Goal: Task Accomplishment & Management: Manage account settings

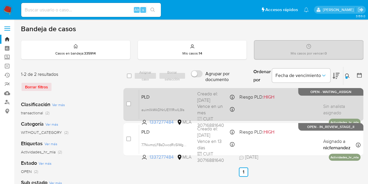
click at [147, 97] on span "PLD" at bounding box center [166, 96] width 51 height 8
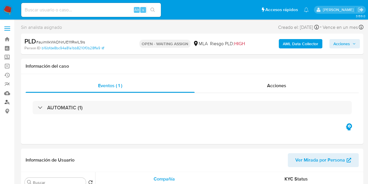
click at [8, 104] on link "Buscador de personas" at bounding box center [34, 101] width 69 height 9
select select "10"
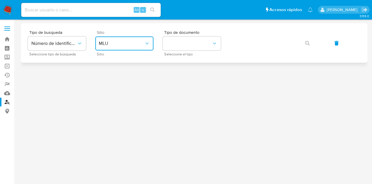
click at [133, 46] on button "MLU" at bounding box center [124, 43] width 58 height 14
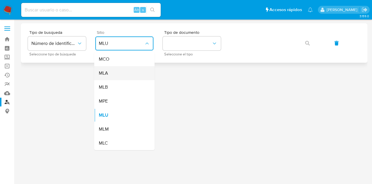
click at [127, 76] on div "MLA" at bounding box center [123, 73] width 48 height 14
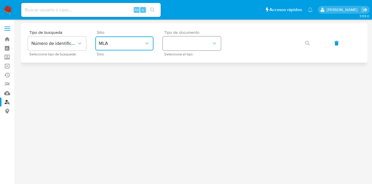
click at [216, 39] on button "identificationType" at bounding box center [192, 43] width 58 height 14
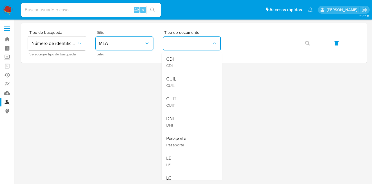
drag, startPoint x: 199, startPoint y: 85, endPoint x: 217, endPoint y: 72, distance: 21.9
click at [199, 85] on div "CUIL CUIL" at bounding box center [190, 82] width 48 height 20
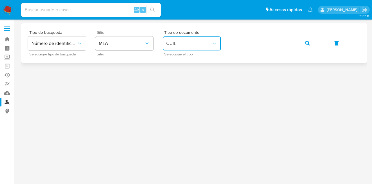
click at [297, 44] on div "Tipo de busqueda Número de identificación Seleccione tipo de búsqueda Sitio MLA…" at bounding box center [194, 42] width 333 height 25
click at [314, 41] on button "button" at bounding box center [308, 43] width 20 height 14
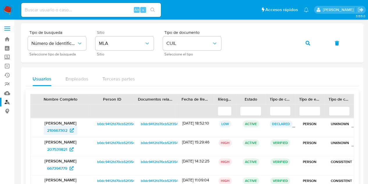
click at [55, 130] on span "210667302" at bounding box center [57, 129] width 20 height 9
click at [306, 40] on span "button" at bounding box center [307, 43] width 5 height 13
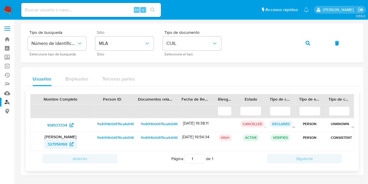
click at [54, 144] on span "327956169" at bounding box center [57, 143] width 20 height 9
click at [307, 42] on icon "button" at bounding box center [307, 43] width 5 height 5
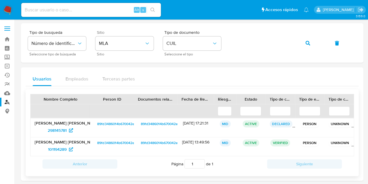
drag, startPoint x: 42, startPoint y: 122, endPoint x: 85, endPoint y: 118, distance: 43.2
click at [85, 118] on div "Karen Prusky Amiel 298145781" at bounding box center [61, 127] width 60 height 19
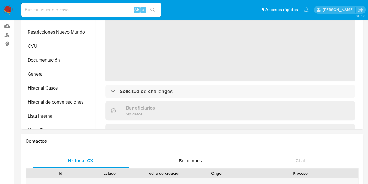
select select "10"
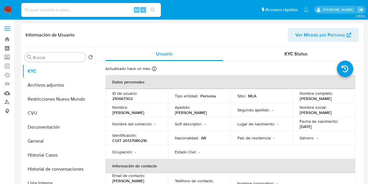
click at [298, 35] on span "Ver Mirada por Persona" at bounding box center [320, 35] width 50 height 14
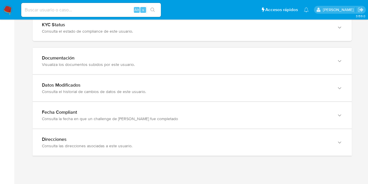
scroll to position [521, 0]
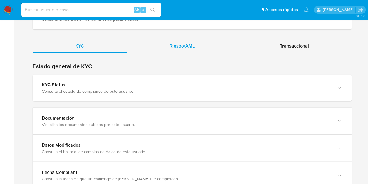
click at [196, 50] on div "Riesgo/AML" at bounding box center [182, 46] width 111 height 14
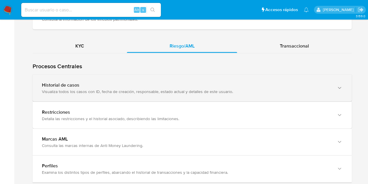
click at [67, 93] on div "Historial de casos Visualiza todos los casos con ID, fecha de creación, respons…" at bounding box center [192, 87] width 319 height 26
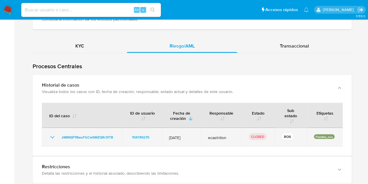
click at [52, 136] on icon "Mostrar/Ocultar" at bounding box center [52, 136] width 7 height 7
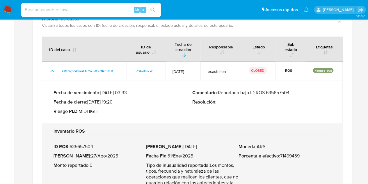
scroll to position [594, 0]
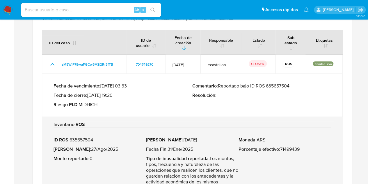
drag, startPoint x: 221, startPoint y: 86, endPoint x: 300, endPoint y: 81, distance: 79.9
click at [300, 81] on div "Fecha de vencimiento : 10/09/2025 03:33 Fecha de cierre : 28/08/2025 19:20 Ries…" at bounding box center [192, 95] width 277 height 34
click at [346, 103] on div "ID del caso ID de usuario Fecha de creación Responsable Estado Sub estado Etiqu…" at bounding box center [192, 116] width 319 height 175
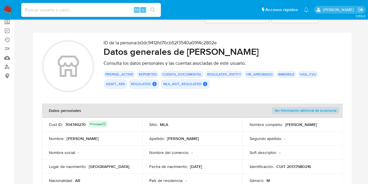
scroll to position [0, 0]
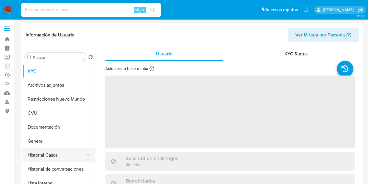
click at [51, 154] on button "Historial Casos" at bounding box center [56, 155] width 68 height 14
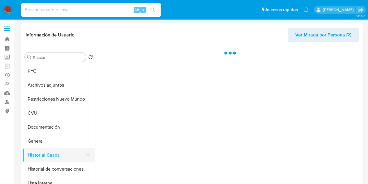
select select "10"
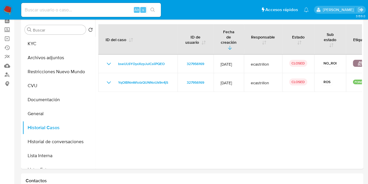
scroll to position [15, 0]
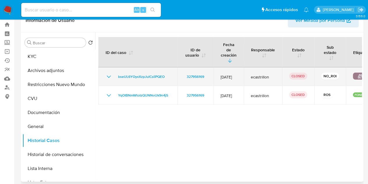
click at [106, 73] on icon "Mostrar/Ocultar" at bounding box center [108, 76] width 7 height 7
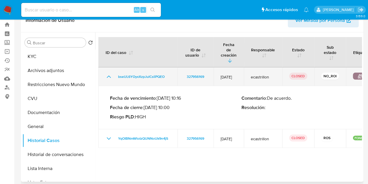
click at [106, 73] on icon "Mostrar/Ocultar" at bounding box center [108, 76] width 7 height 7
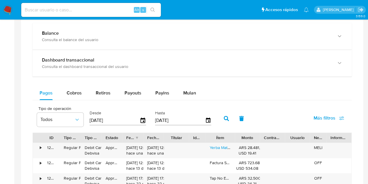
scroll to position [298, 0]
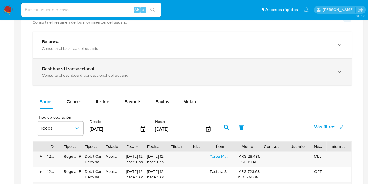
click at [270, 81] on div "Dashboard transaccional Consulta el dashboard transaccional del usuario" at bounding box center [192, 71] width 319 height 26
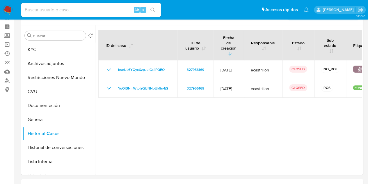
scroll to position [0, 0]
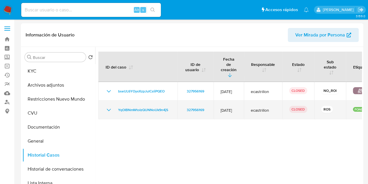
click at [109, 106] on icon "Mostrar/Ocultar" at bounding box center [108, 109] width 7 height 7
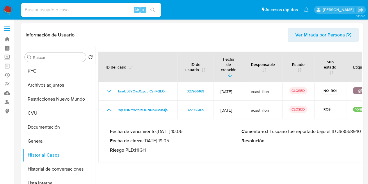
drag, startPoint x: 273, startPoint y: 126, endPoint x: 371, endPoint y: 122, distance: 97.8
click at [340, 129] on p "Comentario : El usuario fue reportado bajo el ID 388558940" at bounding box center [306, 131] width 131 height 6
drag, startPoint x: 302, startPoint y: 127, endPoint x: 354, endPoint y: 125, distance: 52.7
click at [354, 128] on p "Comentario : El usuario fue reportado bajo el ID 388558940" at bounding box center [306, 131] width 131 height 6
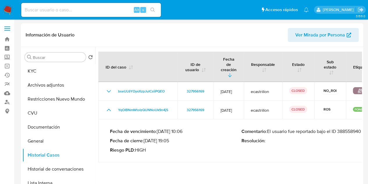
click at [348, 128] on p "Comentario : El usuario fue reportado bajo el ID 388558940" at bounding box center [306, 131] width 131 height 6
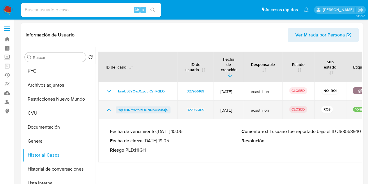
click at [145, 106] on span "YqOIBNmWtoIzQUNNoUk9n4jS" at bounding box center [143, 109] width 50 height 7
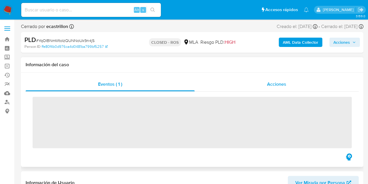
click at [269, 85] on span "Acciones" at bounding box center [276, 84] width 19 height 7
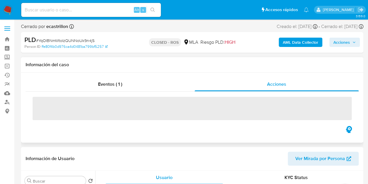
select select "10"
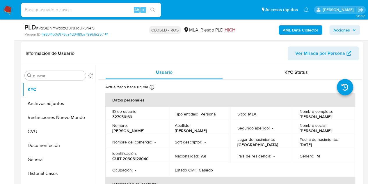
scroll to position [138, 0]
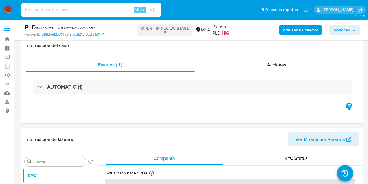
select select "10"
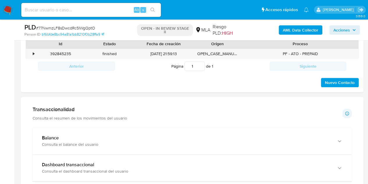
scroll to position [263, 0]
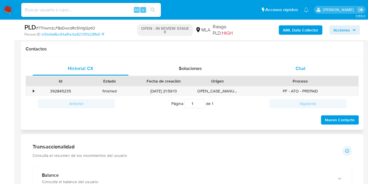
click at [307, 63] on div "Chat" at bounding box center [300, 68] width 96 height 14
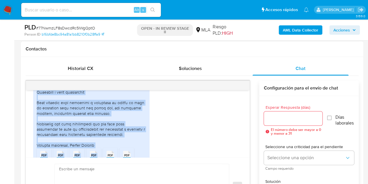
scroll to position [502, 0]
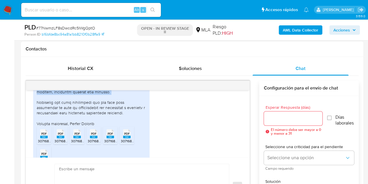
drag, startPoint x: 36, startPoint y: 104, endPoint x: 99, endPoint y: 110, distance: 63.4
click at [99, 110] on div at bounding box center [91, 4] width 109 height 243
copy div "Loremip do sit ametcon adi eli seddoe temporincid ut laboreetd: 1. M-aliquaen a…"
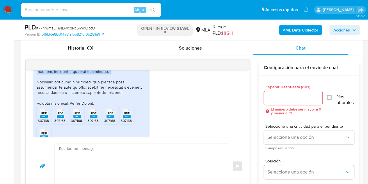
scroll to position [257, 0]
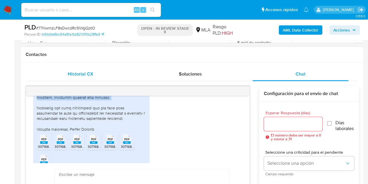
click at [85, 75] on span "Historial CX" at bounding box center [80, 73] width 25 height 7
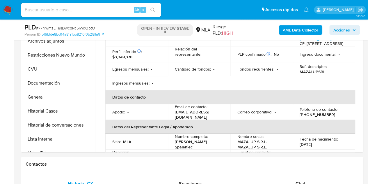
scroll to position [128, 0]
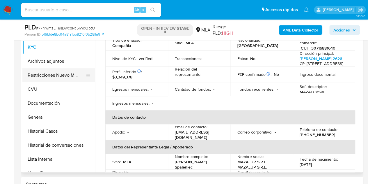
click at [42, 77] on button "Restricciones Nuevo Mundo" at bounding box center [56, 75] width 68 height 14
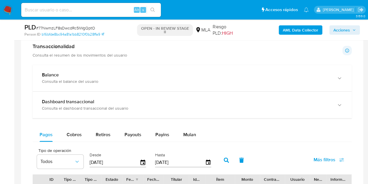
scroll to position [394, 0]
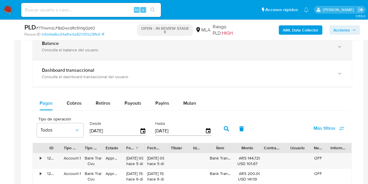
click at [273, 49] on div "Consulta el balance del usuario" at bounding box center [186, 49] width 289 height 5
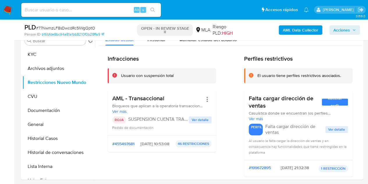
scroll to position [99, 0]
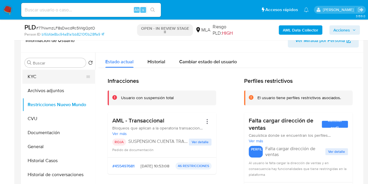
click at [54, 74] on button "KYC" at bounding box center [56, 77] width 68 height 14
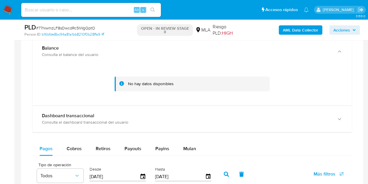
scroll to position [351, 0]
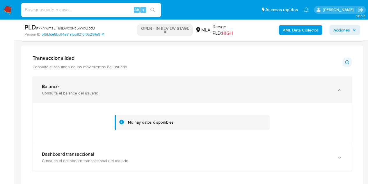
click at [199, 89] on div "Balance Consulta el balance del usuario" at bounding box center [186, 89] width 289 height 12
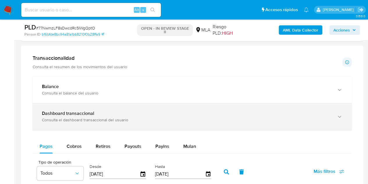
click at [195, 108] on div "Dashboard transaccional Consulta el dashboard transaccional del usuario" at bounding box center [192, 116] width 319 height 26
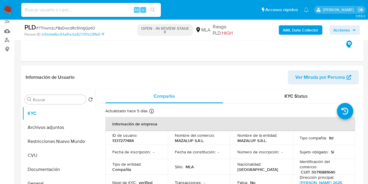
scroll to position [36, 0]
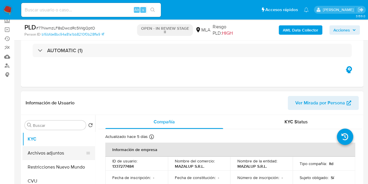
click at [40, 154] on button "Archivos adjuntos" at bounding box center [56, 153] width 68 height 14
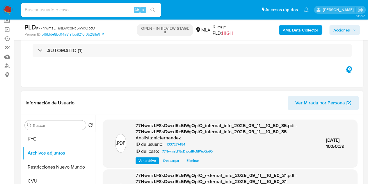
click at [155, 131] on span "77NwmzLF8sDwcdRc5IWgQptO_internal_info_2025_09_11__10_50_35.pdf - 77NwmzLF8sDwc…" at bounding box center [217, 128] width 162 height 13
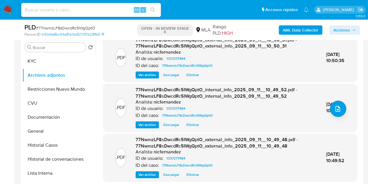
scroll to position [0, 0]
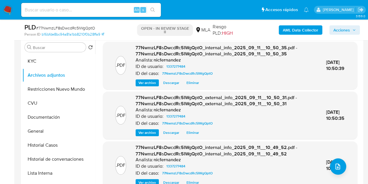
click at [138, 81] on span "Ver archivo" at bounding box center [146, 83] width 17 height 6
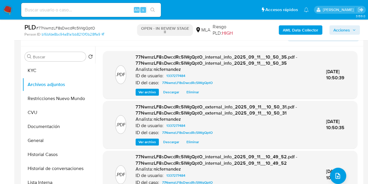
click at [175, 92] on span "Descargar" at bounding box center [171, 92] width 16 height 6
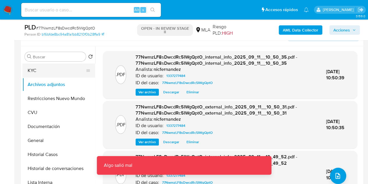
click at [40, 69] on button "KYC" at bounding box center [56, 70] width 68 height 14
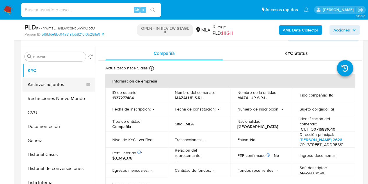
click at [47, 89] on button "Archivos adjuntos" at bounding box center [56, 84] width 68 height 14
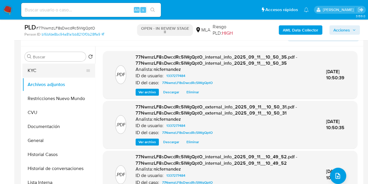
click at [45, 67] on button "KYC" at bounding box center [56, 70] width 68 height 14
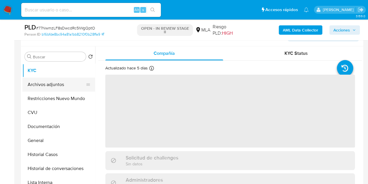
click at [51, 87] on button "Archivos adjuntos" at bounding box center [56, 84] width 68 height 14
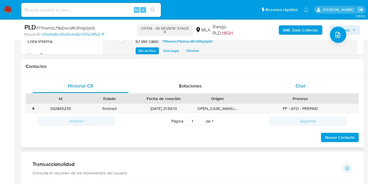
click at [311, 91] on div "Chat" at bounding box center [300, 86] width 96 height 14
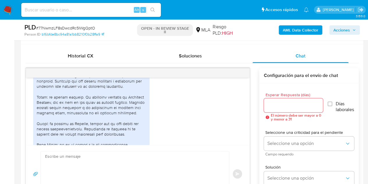
scroll to position [767, 0]
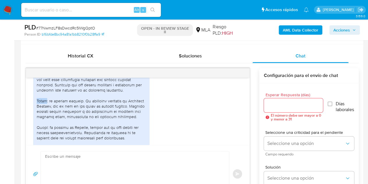
drag, startPoint x: 37, startPoint y: 117, endPoint x: 48, endPoint y: 118, distance: 11.4
click at [48, 118] on div at bounding box center [91, 127] width 109 height 164
click at [67, 125] on div at bounding box center [91, 127] width 109 height 164
drag, startPoint x: 74, startPoint y: 124, endPoint x: 59, endPoint y: 123, distance: 15.7
click at [74, 124] on div at bounding box center [91, 127] width 109 height 164
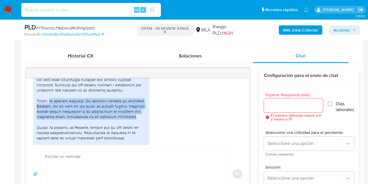
drag, startPoint x: 51, startPoint y: 116, endPoint x: 58, endPoint y: 135, distance: 20.0
click at [58, 135] on div at bounding box center [91, 127] width 109 height 164
copy div "es cliente nuestro. Le brindamos servicios de Marketing Digital, que es una de …"
click at [58, 127] on div at bounding box center [91, 127] width 109 height 164
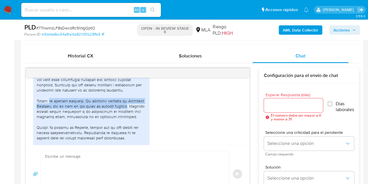
drag, startPoint x: 51, startPoint y: 118, endPoint x: 51, endPoint y: 125, distance: 6.7
click at [51, 125] on div at bounding box center [91, 127] width 109 height 164
copy div "es cliente nuestro. Le brindamos servicios de Marketing Digital, que es una de …"
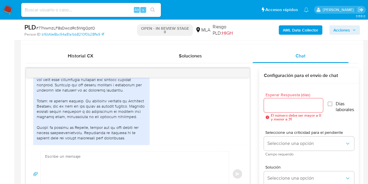
drag, startPoint x: 179, startPoint y: 135, endPoint x: 204, endPoint y: 130, distance: 26.2
click at [179, 135] on div "PDF PDF Factura de Venta N° A-00008-00000125.pdf PDF PDF Factura de Venta N° A-…" at bounding box center [137, 138] width 209 height 196
drag, startPoint x: 70, startPoint y: 85, endPoint x: 68, endPoint y: 95, distance: 9.8
click at [68, 95] on div at bounding box center [91, 127] width 109 height 164
copy div "es proveedor de software. Solemos trabajar con ellos para desarrollos puntuales…"
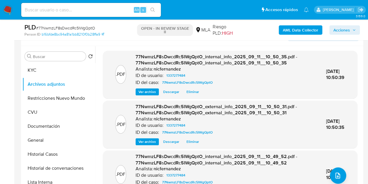
scroll to position [100, 0]
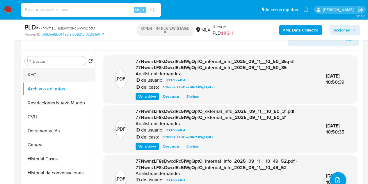
click at [49, 76] on button "KYC" at bounding box center [56, 75] width 68 height 14
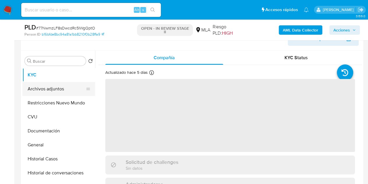
click at [47, 86] on button "Archivos adjuntos" at bounding box center [56, 89] width 68 height 14
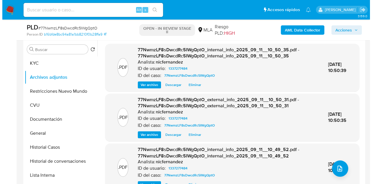
scroll to position [116, 0]
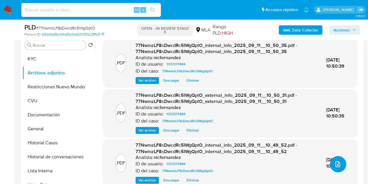
click at [339, 162] on button "upload-file" at bounding box center [338, 164] width 16 height 16
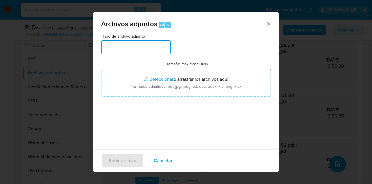
click at [136, 46] on button "button" at bounding box center [136, 47] width 70 height 14
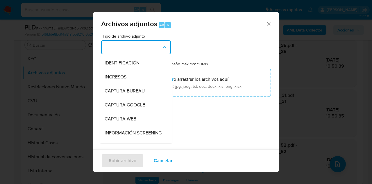
scroll to position [103, 0]
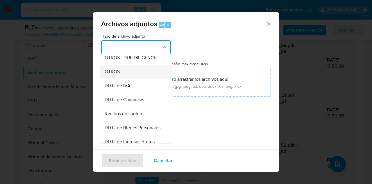
click at [122, 74] on div "OTROS" at bounding box center [134, 72] width 59 height 14
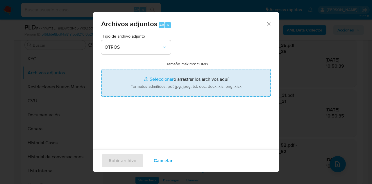
click at [149, 73] on input "Tamaño máximo: 50MB Seleccionar archivos" at bounding box center [186, 83] width 170 height 28
type input "C:\fakepath\Factura emitida a BPMUP.pdf"
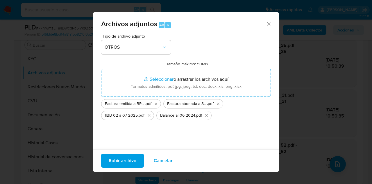
click at [120, 163] on span "Subir archivo" at bounding box center [123, 160] width 28 height 13
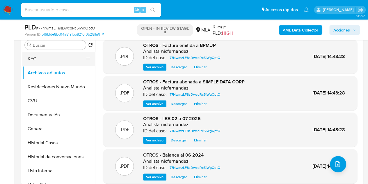
click at [50, 59] on button "KYC" at bounding box center [56, 59] width 68 height 14
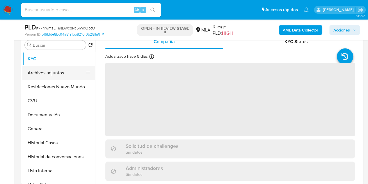
click at [50, 71] on button "Archivos adjuntos" at bounding box center [56, 73] width 68 height 14
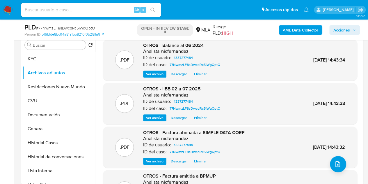
click at [159, 115] on span "Ver archivo" at bounding box center [154, 118] width 17 height 6
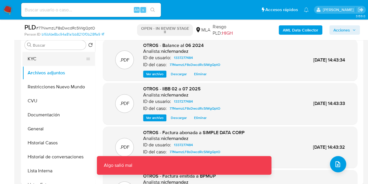
click at [49, 53] on button "KYC" at bounding box center [56, 59] width 68 height 14
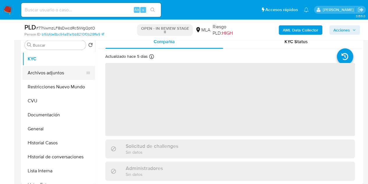
click at [62, 74] on button "Archivos adjuntos" at bounding box center [56, 73] width 68 height 14
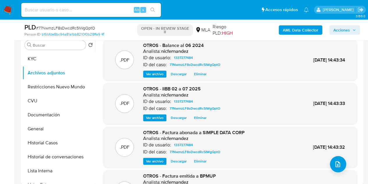
click at [152, 74] on span "Ver archivo" at bounding box center [154, 74] width 17 height 6
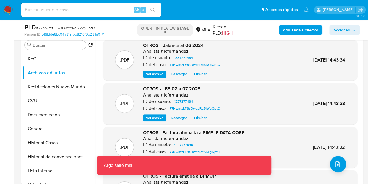
click at [344, 163] on div ".PDF OTROS - Factura abonada a SIMPLE DATA CORP Analista: nicfernandez ID de us…" at bounding box center [230, 146] width 248 height 35
click at [341, 160] on button "upload-file" at bounding box center [338, 164] width 16 height 16
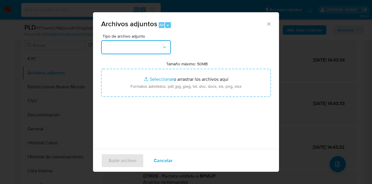
click at [165, 51] on button "button" at bounding box center [136, 47] width 70 height 14
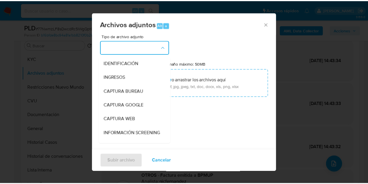
scroll to position [72, 0]
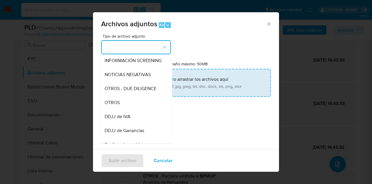
drag, startPoint x: 136, startPoint y: 106, endPoint x: 144, endPoint y: 88, distance: 19.3
click at [137, 103] on div "OTROS" at bounding box center [134, 102] width 59 height 14
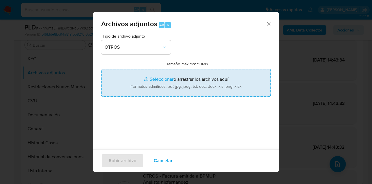
click at [149, 75] on input "Tamaño máximo: 50MB Seleccionar archivos" at bounding box center [186, 83] width 170 height 28
type input "C:\fakepath\Caselog auimIIkWkDNrUE111RwlL9ls.docx"
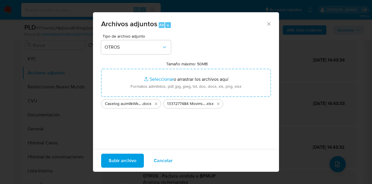
click at [129, 159] on span "Subir archivo" at bounding box center [123, 160] width 28 height 13
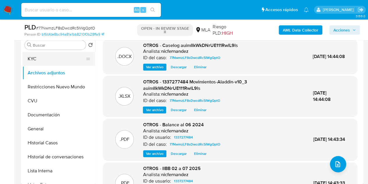
click at [65, 57] on button "KYC" at bounding box center [56, 59] width 68 height 14
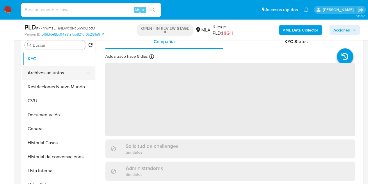
click at [54, 74] on button "Archivos adjuntos" at bounding box center [56, 73] width 68 height 14
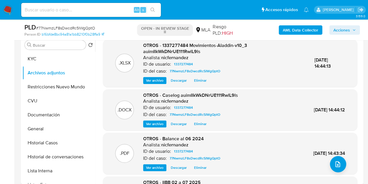
click at [156, 122] on span "Ver archivo" at bounding box center [154, 124] width 17 height 6
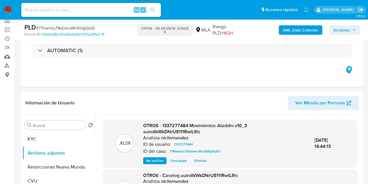
scroll to position [16, 0]
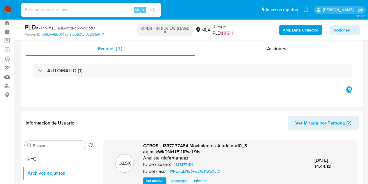
click at [345, 29] on span "Acciones" at bounding box center [341, 29] width 17 height 9
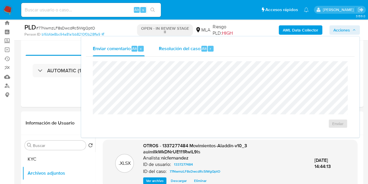
drag, startPoint x: 184, startPoint y: 50, endPoint x: 184, endPoint y: 55, distance: 4.7
click at [184, 52] on div "Resolución del caso Alt r" at bounding box center [187, 48] width 56 height 15
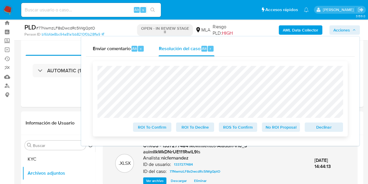
click at [322, 129] on span "Declinar" at bounding box center [324, 127] width 30 height 8
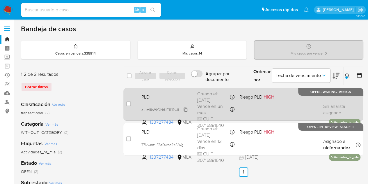
click at [185, 109] on icon at bounding box center [185, 109] width 5 height 5
click at [129, 102] on input "checkbox" at bounding box center [128, 103] width 5 height 5
checkbox input "true"
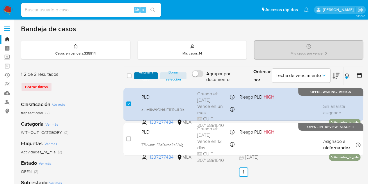
click at [146, 74] on span "Asignar 1 caso" at bounding box center [146, 76] width 18 height 6
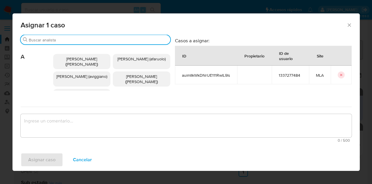
click at [77, 40] on input "Buscar" at bounding box center [98, 39] width 139 height 5
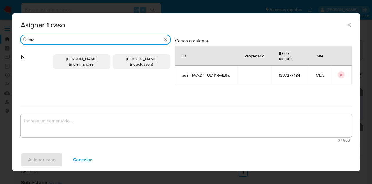
type input "nic"
click at [83, 56] on span "[PERSON_NAME] (nicfernandez)" at bounding box center [81, 61] width 31 height 11
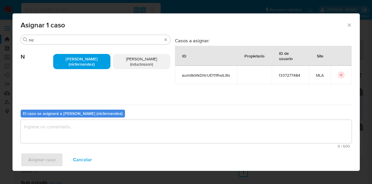
click at [103, 135] on textarea "assign-modal" at bounding box center [186, 131] width 331 height 23
click at [355, 28] on div "Asignar 1 caso" at bounding box center [187, 23] width 348 height 21
click at [352, 26] on icon "Cerrar ventana" at bounding box center [350, 25] width 6 height 6
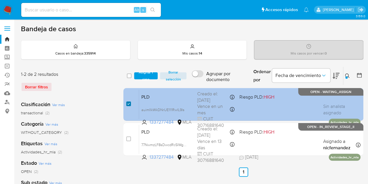
click at [130, 103] on input "checkbox" at bounding box center [128, 103] width 5 height 5
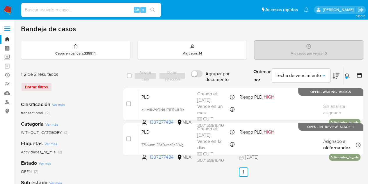
click at [111, 120] on div "Categoría Ver más WITHOUT_CATEGORY (2)" at bounding box center [67, 127] width 93 height 15
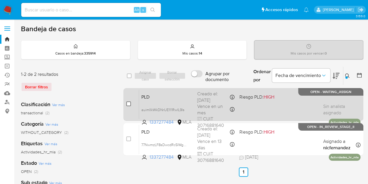
click at [129, 103] on input "checkbox" at bounding box center [128, 103] width 5 height 5
checkbox input "true"
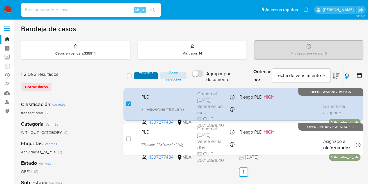
click at [141, 74] on span "Asignar 1 caso" at bounding box center [146, 76] width 18 height 6
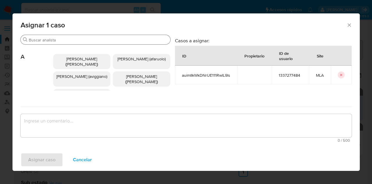
click at [73, 40] on input "Buscar" at bounding box center [98, 39] width 139 height 5
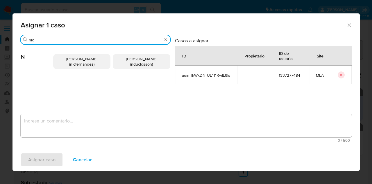
type input "nic"
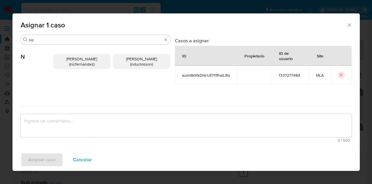
click at [77, 60] on span "[PERSON_NAME] (nicfernandez)" at bounding box center [81, 61] width 31 height 11
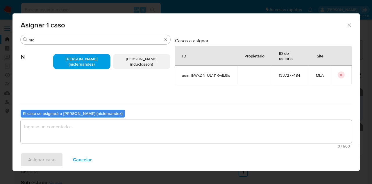
click at [89, 123] on textarea "assign-modal" at bounding box center [186, 131] width 331 height 23
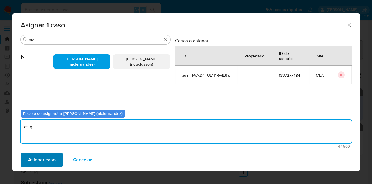
type textarea "asig"
click at [49, 159] on span "Asignar caso" at bounding box center [41, 159] width 27 height 13
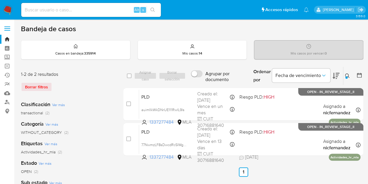
click at [347, 74] on icon at bounding box center [347, 75] width 5 height 5
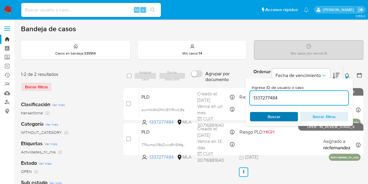
click at [279, 114] on span "Buscar" at bounding box center [274, 116] width 13 height 9
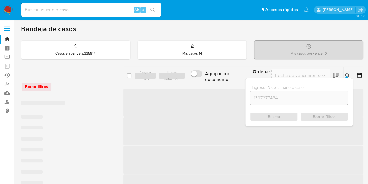
click at [347, 71] on div "Ingrese ID de usuario o caso 1337277484 Buscar Borrar filtros" at bounding box center [348, 76] width 10 height 18
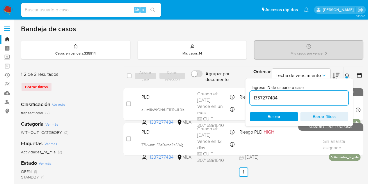
click at [347, 72] on button at bounding box center [348, 75] width 10 height 7
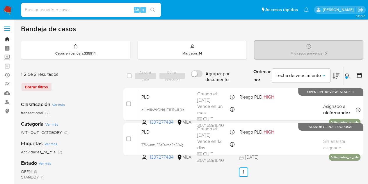
click at [8, 39] on link "Bandeja" at bounding box center [34, 39] width 69 height 9
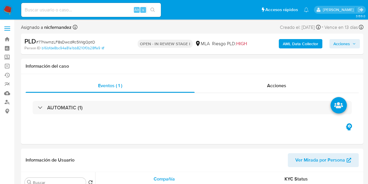
select select "10"
click at [350, 43] on span "Acciones" at bounding box center [344, 44] width 22 height 8
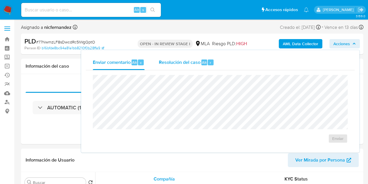
click at [190, 69] on div "Resolución del caso Alt r" at bounding box center [187, 62] width 56 height 15
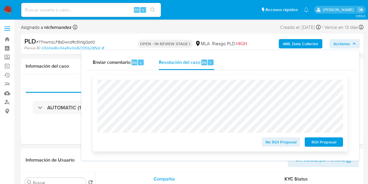
click at [329, 145] on span "ROI Proposal" at bounding box center [324, 142] width 30 height 8
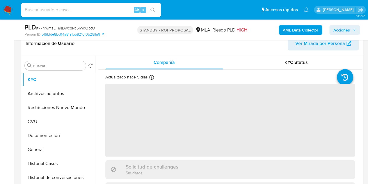
scroll to position [108, 0]
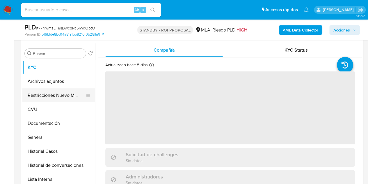
select select "10"
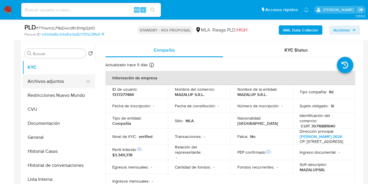
click at [47, 83] on button "Archivos adjuntos" at bounding box center [56, 81] width 68 height 14
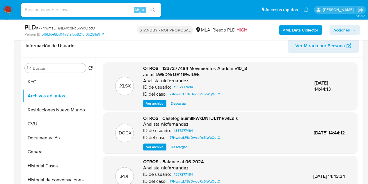
scroll to position [92, 0]
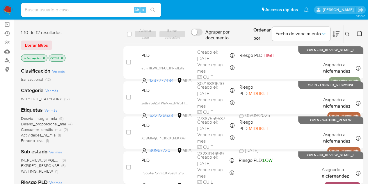
scroll to position [57, 0]
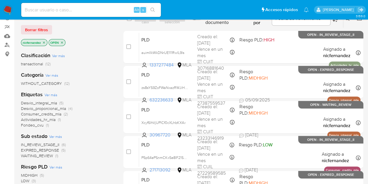
click at [54, 155] on span "WAITING_REVIEW (1)" at bounding box center [39, 156] width 37 height 6
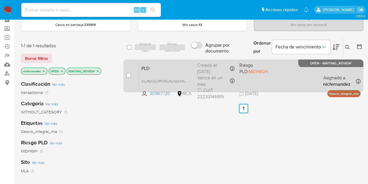
scroll to position [28, 0]
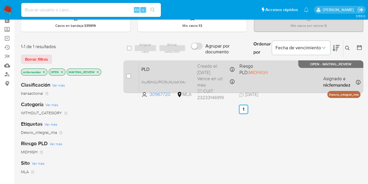
click at [180, 69] on span "PLD" at bounding box center [166, 69] width 51 height 8
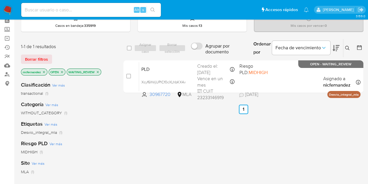
drag, startPoint x: 127, startPoint y: 76, endPoint x: 136, endPoint y: 53, distance: 24.8
click at [127, 75] on input "checkbox" at bounding box center [128, 76] width 5 height 5
checkbox input "true"
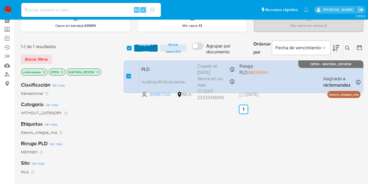
click at [142, 46] on span "Asignar 1 caso" at bounding box center [146, 48] width 18 height 6
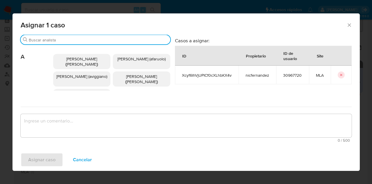
click at [56, 39] on input "Buscar" at bounding box center [98, 39] width 139 height 5
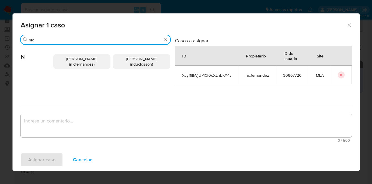
type input "nic"
click at [73, 70] on div "[PERSON_NAME] (nicfernandez) [PERSON_NAME] (nduclosson)" at bounding box center [111, 61] width 117 height 34
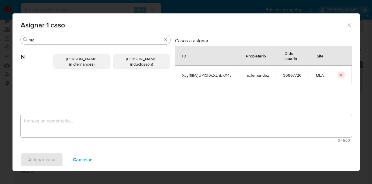
drag, startPoint x: 74, startPoint y: 64, endPoint x: 87, endPoint y: 126, distance: 63.3
click at [74, 65] on span "[PERSON_NAME] (nicfernandez)" at bounding box center [81, 61] width 31 height 11
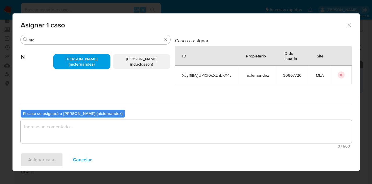
click at [89, 134] on textarea "assign-modal" at bounding box center [186, 131] width 331 height 23
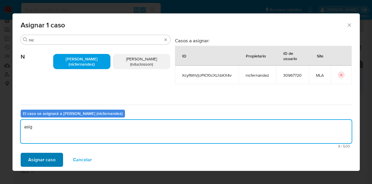
type textarea "asig"
click at [43, 158] on span "Asignar caso" at bounding box center [41, 159] width 27 height 13
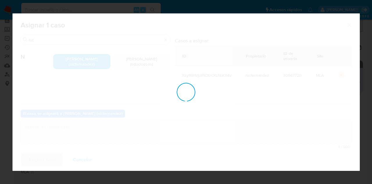
checkbox input "false"
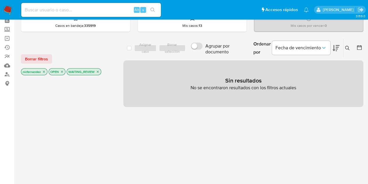
scroll to position [0, 0]
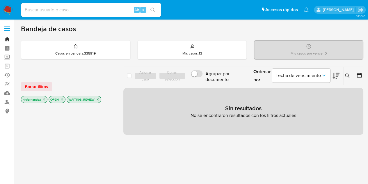
click at [6, 39] on link "Bandeja" at bounding box center [34, 39] width 69 height 9
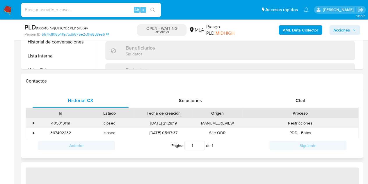
select select "10"
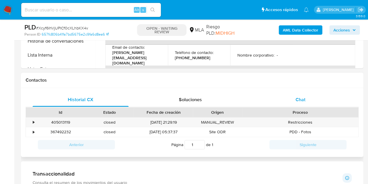
click at [298, 98] on span "Chat" at bounding box center [300, 99] width 10 height 7
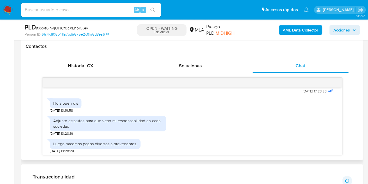
scroll to position [297, 0]
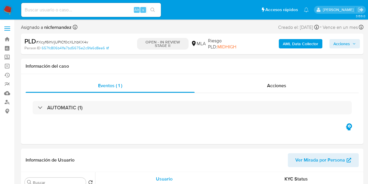
select select "10"
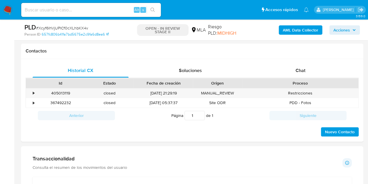
scroll to position [265, 0]
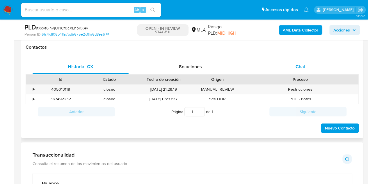
click at [307, 71] on div "Chat" at bounding box center [300, 67] width 96 height 14
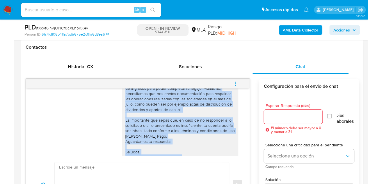
scroll to position [147, 0]
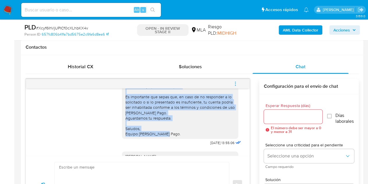
drag, startPoint x: 122, startPoint y: 97, endPoint x: 171, endPoint y: 132, distance: 60.5
click at [171, 132] on div "[PERSON_NAME], Muchas gracias por tu respuesta. Te pedimos por favor que nos en…" at bounding box center [179, 86] width 109 height 101
copy div "Hola Leonardo, Muchas gracias por tu respuesta. Te pedimos por favor que nos en…"
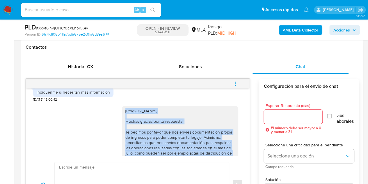
scroll to position [297, 0]
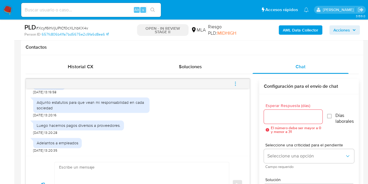
click at [209, 132] on div "Luego hacemos pagos diversos a proveedores. 16/09/2025 13:20:28" at bounding box center [137, 125] width 209 height 17
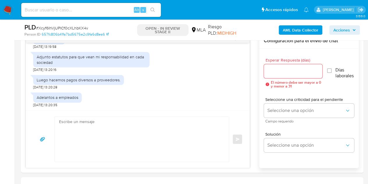
scroll to position [309, 0]
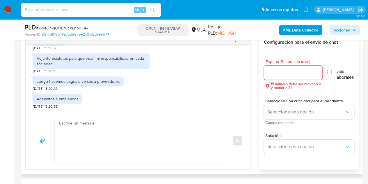
click at [135, 128] on textarea at bounding box center [140, 140] width 163 height 45
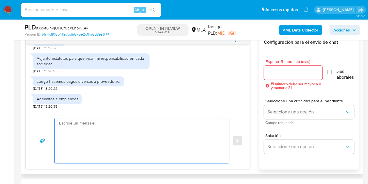
paste textarea "Hola Leonardo, Esperamos que te encuentres muy bien. Gracias por tu respuesta. …"
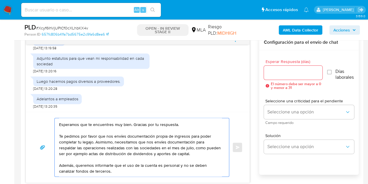
scroll to position [0, 0]
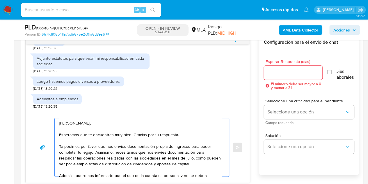
click at [194, 152] on textarea "Hola Leonardo, Esperamos que te encuentres muy bien. Gracias por tu respuesta. …" at bounding box center [140, 147] width 163 height 58
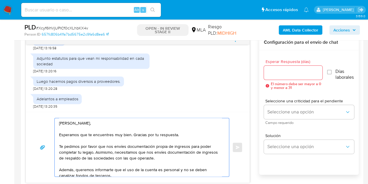
drag, startPoint x: 144, startPoint y: 170, endPoint x: 154, endPoint y: 159, distance: 14.0
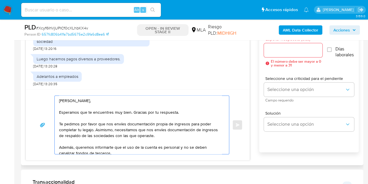
click at [197, 102] on textarea "Hola Leonardo, Esperamos que te encuentres muy bien. Gracias por tu respuesta. …" at bounding box center [140, 124] width 163 height 58
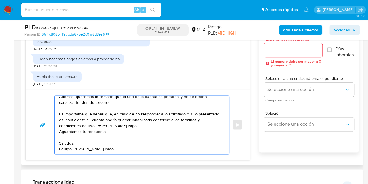
scroll to position [0, 0]
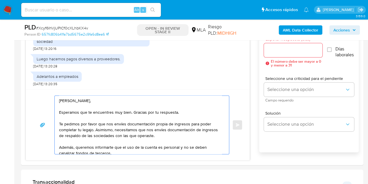
type textarea "Hola Leonardo, Esperamos que te encuentres muy bien. Gracias por tu respuesta. …"
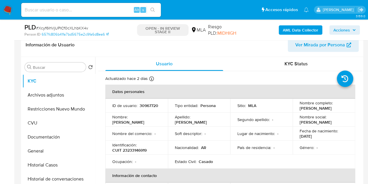
scroll to position [92, 0]
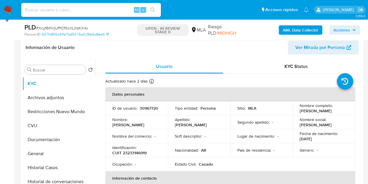
click at [140, 111] on p "30967720" at bounding box center [149, 107] width 19 height 5
copy p "30967720"
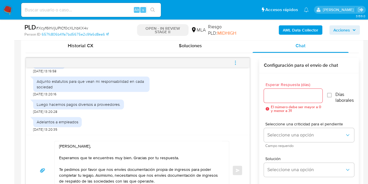
scroll to position [284, 0]
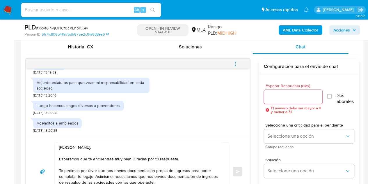
click at [287, 97] on input "Esperar Respuesta (días)" at bounding box center [293, 97] width 59 height 8
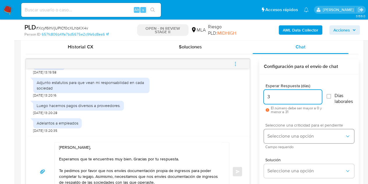
type input "3"
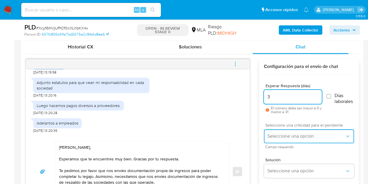
click at [289, 131] on button "Seleccione una opción" at bounding box center [309, 136] width 90 height 14
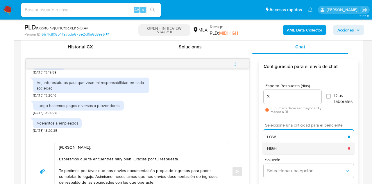
click at [286, 143] on div "HIGH" at bounding box center [307, 148] width 81 height 12
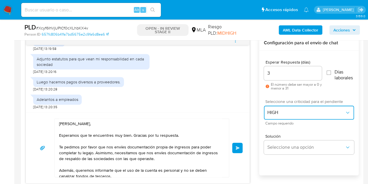
scroll to position [309, 0]
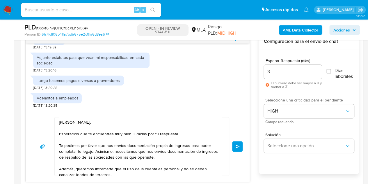
click at [245, 116] on div "Hola Leonardo, Esperamos que te encuentres muy bien. Gracias por tu respuesta. …" at bounding box center [138, 146] width 224 height 71
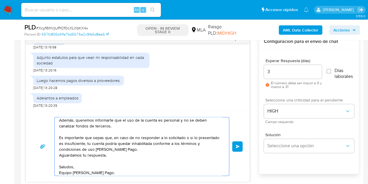
scroll to position [51, 0]
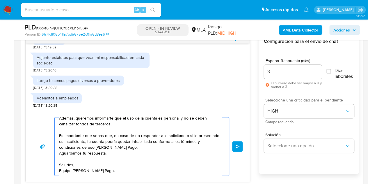
click at [192, 172] on textarea "Hola Leonardo, Esperamos que te encuentres muy bien. Gracias por tu respuesta. …" at bounding box center [140, 146] width 163 height 58
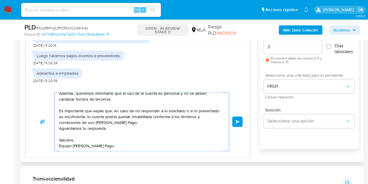
scroll to position [0, 0]
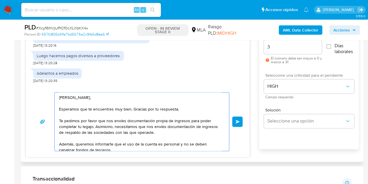
click at [235, 117] on button "Enviar" at bounding box center [237, 121] width 10 height 10
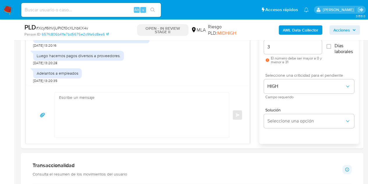
scroll to position [425, 0]
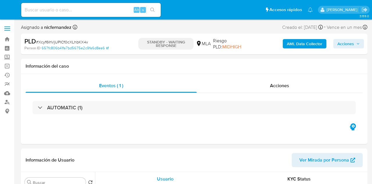
select select "10"
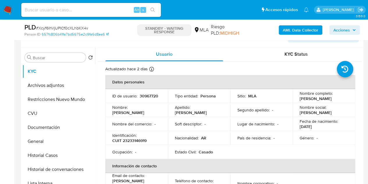
scroll to position [122, 0]
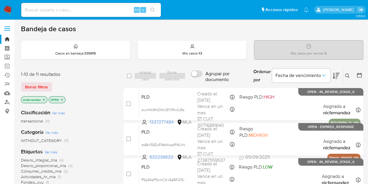
click at [97, 121] on div "transactional (11)" at bounding box center [67, 121] width 93 height 6
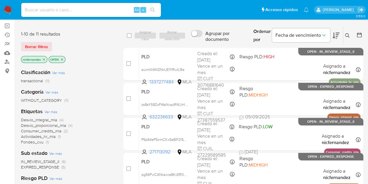
scroll to position [38, 0]
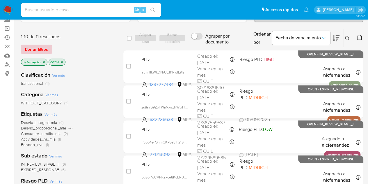
click at [43, 48] on span "Borrar filtros" at bounding box center [36, 49] width 23 height 8
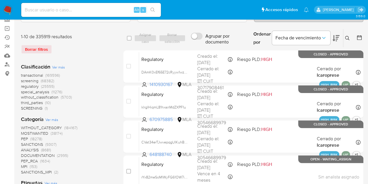
click at [347, 37] on icon at bounding box center [347, 38] width 5 height 5
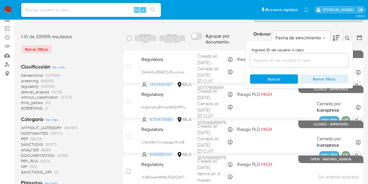
click at [299, 64] on div at bounding box center [299, 60] width 98 height 14
click at [302, 61] on input at bounding box center [299, 60] width 98 height 8
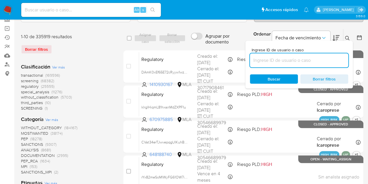
paste input "1337277484"
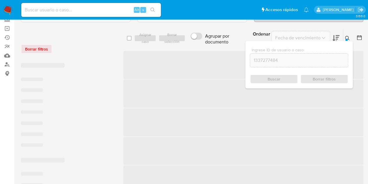
drag, startPoint x: 348, startPoint y: 36, endPoint x: 372, endPoint y: 45, distance: 25.4
click at [348, 36] on icon at bounding box center [347, 38] width 5 height 5
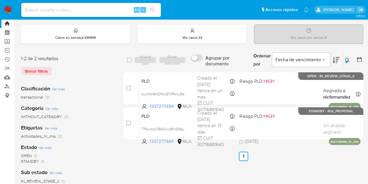
scroll to position [15, 0]
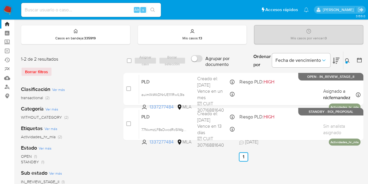
click at [346, 59] on icon at bounding box center [347, 60] width 5 height 5
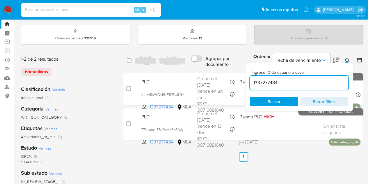
drag, startPoint x: 295, startPoint y: 82, endPoint x: 196, endPoint y: 65, distance: 100.2
click at [196, 65] on div "select-all-cases-checkbox Asignar caso Borrar selección Agrupar por documento O…" at bounding box center [243, 60] width 240 height 19
type input "668582296"
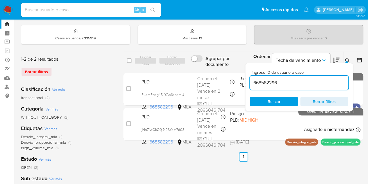
click at [345, 58] on icon at bounding box center [347, 60] width 5 height 5
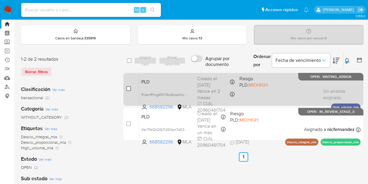
click at [129, 88] on input "checkbox" at bounding box center [128, 88] width 5 height 5
checkbox input "true"
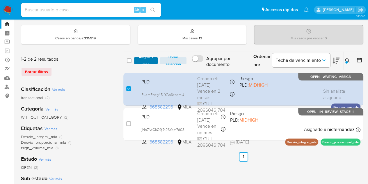
click at [140, 63] on span "Asignar 1 caso" at bounding box center [146, 61] width 18 height 6
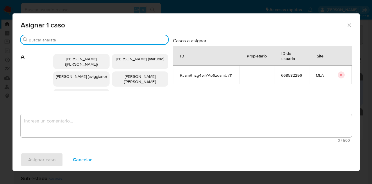
click at [89, 40] on input "Buscar" at bounding box center [97, 39] width 137 height 5
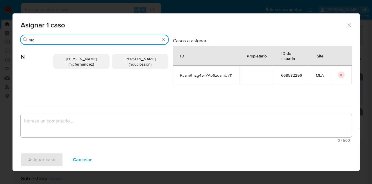
type input "nic"
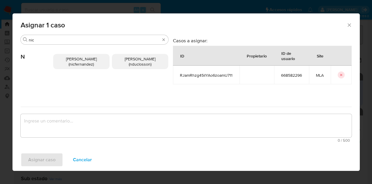
click at [85, 57] on span "Nicolas Fernandez Allen (nicfernandez)" at bounding box center [81, 61] width 31 height 11
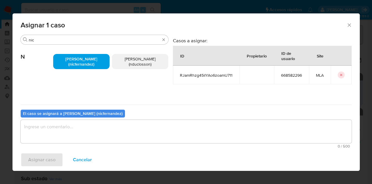
click at [107, 120] on textarea "assign-modal" at bounding box center [186, 131] width 331 height 23
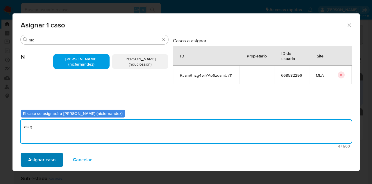
type textarea "asig"
click at [51, 153] on span "Asignar caso" at bounding box center [41, 159] width 27 height 13
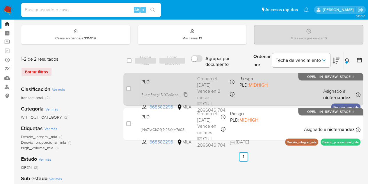
click at [185, 94] on span "RJamRhzg45ilYAo6zoamU711" at bounding box center [164, 94] width 47 height 6
click at [187, 93] on span "RJamRhzg45ilYAo6zoamU711" at bounding box center [164, 94] width 47 height 6
click at [148, 83] on span "PLD" at bounding box center [166, 81] width 51 height 8
drag, startPoint x: 336, startPoint y: 105, endPoint x: 357, endPoint y: 105, distance: 20.9
click at [357, 105] on p "High_volume_mla" at bounding box center [345, 106] width 29 height 7
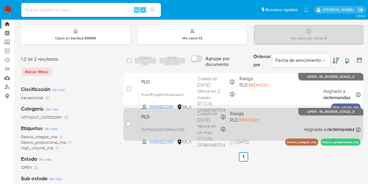
drag, startPoint x: 333, startPoint y: 106, endPoint x: 363, endPoint y: 108, distance: 30.1
click at [363, 108] on div "case-item-checkbox No es posible asignar el caso PLD RJamRhzg45ilYAo6zoamU711 6…" at bounding box center [243, 106] width 240 height 67
drag, startPoint x: 320, startPoint y: 177, endPoint x: 334, endPoint y: 150, distance: 30.8
click at [321, 176] on div "select-all-cases-checkbox Asignar caso Borrar selección Agrupar por documento O…" at bounding box center [243, 178] width 240 height 255
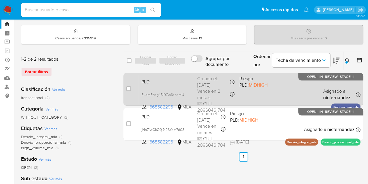
drag, startPoint x: 333, startPoint y: 107, endPoint x: 358, endPoint y: 105, distance: 24.5
click at [358, 105] on p "High_volume_mla" at bounding box center [345, 106] width 29 height 7
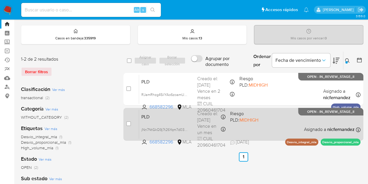
click at [181, 123] on div "PLD jNn7NtGkQ9j7t26Yqm7d03an 668582296 MLA Riesgo PLD: MIDHIGH Creado el: 12/08…" at bounding box center [249, 123] width 221 height 29
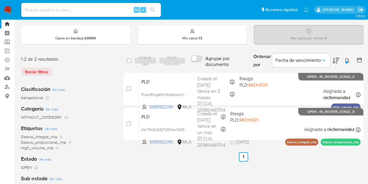
click at [348, 62] on icon at bounding box center [347, 60] width 5 height 5
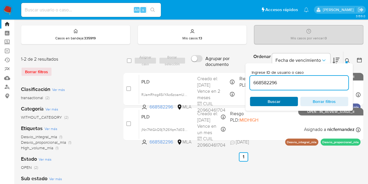
click at [286, 102] on span "Buscar" at bounding box center [274, 101] width 40 height 8
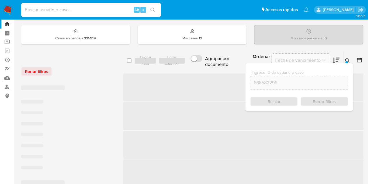
click at [351, 60] on button at bounding box center [348, 60] width 10 height 7
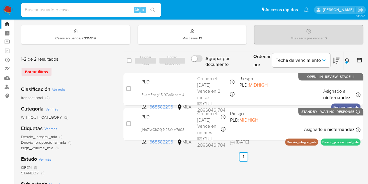
click at [347, 59] on icon at bounding box center [347, 60] width 5 height 5
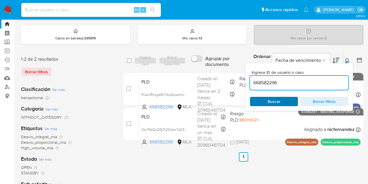
click at [277, 101] on span "Buscar" at bounding box center [274, 101] width 13 height 9
click at [346, 61] on div at bounding box center [346, 62] width 2 height 2
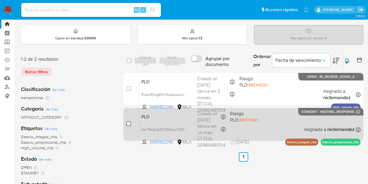
click at [130, 121] on input "checkbox" at bounding box center [128, 123] width 5 height 5
checkbox input "true"
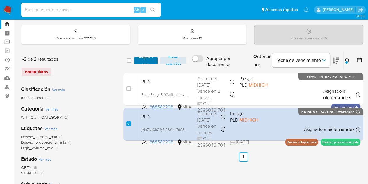
click at [143, 58] on span "Asignar 1 caso" at bounding box center [146, 61] width 18 height 6
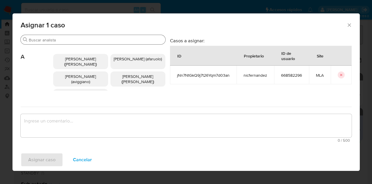
click at [68, 43] on div "Buscar" at bounding box center [93, 39] width 145 height 9
click at [67, 40] on input "Buscar" at bounding box center [96, 39] width 134 height 5
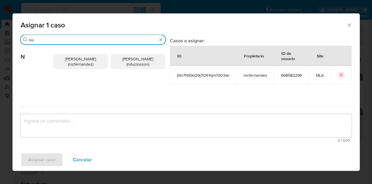
type input "nic"
click at [76, 58] on span "Nicolas Fernandez Allen (nicfernandez)" at bounding box center [80, 61] width 31 height 11
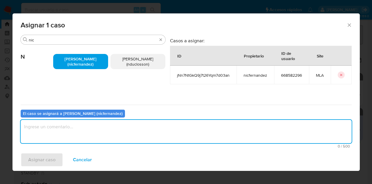
click at [91, 129] on textarea "assign-modal" at bounding box center [186, 131] width 331 height 23
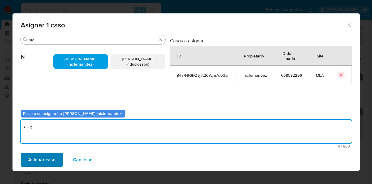
type textarea "asig"
click at [53, 157] on span "Asignar caso" at bounding box center [41, 159] width 27 height 13
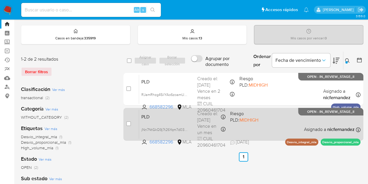
click at [192, 122] on div "PLD jNn7NtGkQ9j7t26Yqm7d03an 668582296 MLA Riesgo PLD: MIDHIGH Creado el: 12/08…" at bounding box center [249, 123] width 221 height 29
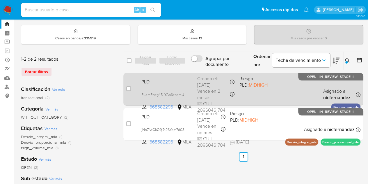
click at [153, 84] on span "PLD" at bounding box center [166, 81] width 51 height 8
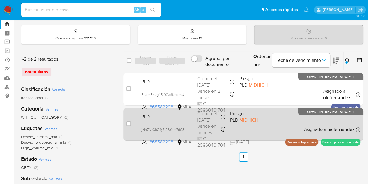
click at [171, 122] on div "PLD jNn7NtGkQ9j7t26Yqm7d03an 668582296 MLA Riesgo PLD: MIDHIGH Creado el: 12/08…" at bounding box center [249, 123] width 221 height 29
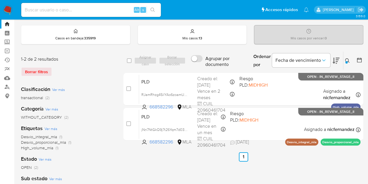
click at [348, 60] on icon at bounding box center [347, 60] width 4 height 4
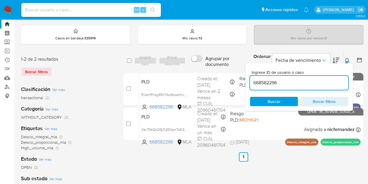
click at [284, 107] on div "Ingrese ID de usuario o caso 668582296 Buscar Borrar filtros" at bounding box center [299, 86] width 108 height 47
click at [282, 102] on span "Buscar" at bounding box center [274, 101] width 40 height 8
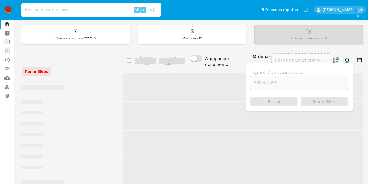
click at [345, 57] on button at bounding box center [348, 60] width 10 height 7
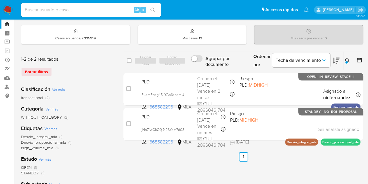
drag, startPoint x: 349, startPoint y: 59, endPoint x: 345, endPoint y: 67, distance: 8.3
click at [349, 60] on icon at bounding box center [347, 60] width 5 height 5
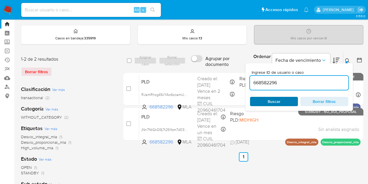
click at [277, 103] on span "Buscar" at bounding box center [274, 101] width 13 height 9
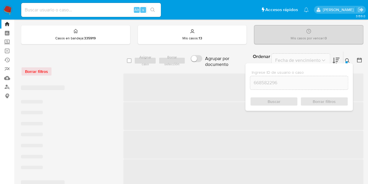
click at [345, 59] on icon at bounding box center [347, 60] width 5 height 5
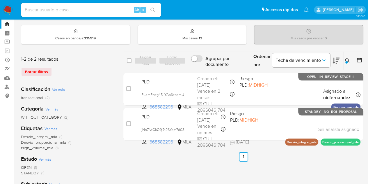
scroll to position [13, 0]
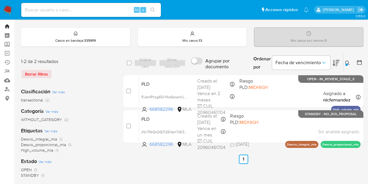
click at [5, 23] on link "Bandeja" at bounding box center [34, 26] width 69 height 9
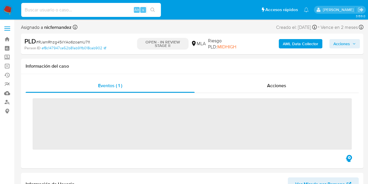
click at [68, 10] on input at bounding box center [91, 10] width 140 height 8
paste input "IANFbDpbnXT0KZNeQXxDtfZ5"
type input "IANFbDpbnXT0KZNeQXxDtfZ5"
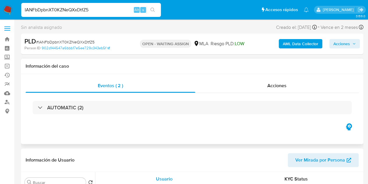
select select "10"
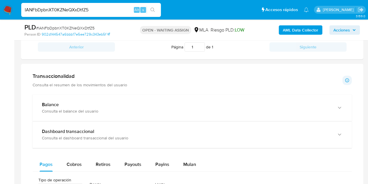
scroll to position [373, 0]
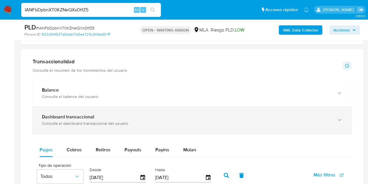
click at [337, 117] on icon "button" at bounding box center [339, 120] width 6 height 6
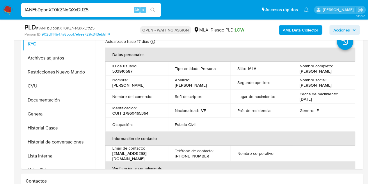
scroll to position [113, 0]
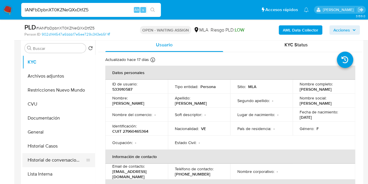
click at [48, 153] on button "Historial de conversaciones" at bounding box center [56, 160] width 68 height 14
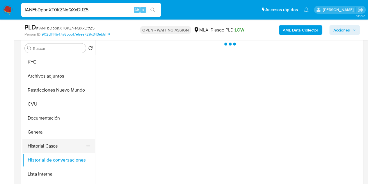
click at [50, 142] on button "Historial Casos" at bounding box center [56, 146] width 68 height 14
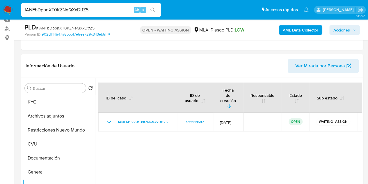
scroll to position [64, 0]
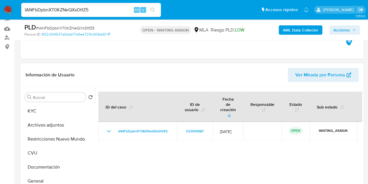
click at [318, 73] on span "Ver Mirada por Persona" at bounding box center [320, 75] width 50 height 14
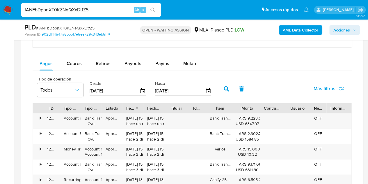
scroll to position [705, 0]
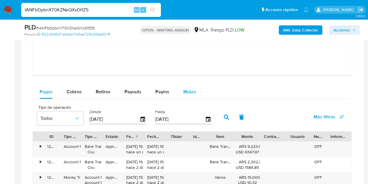
click at [190, 93] on span "Mulan" at bounding box center [189, 91] width 13 height 7
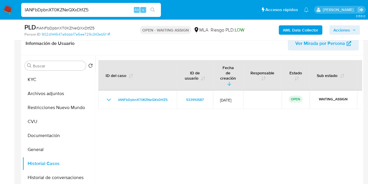
scroll to position [92, 0]
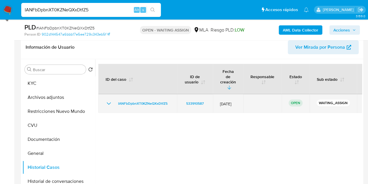
click at [109, 100] on icon "Mostrar/Ocultar" at bounding box center [108, 103] width 7 height 7
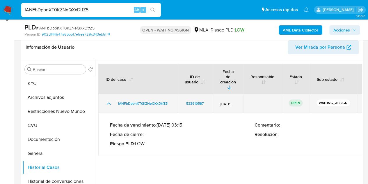
click at [108, 100] on icon "Mostrar/Ocultar" at bounding box center [108, 103] width 7 height 7
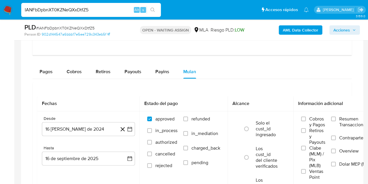
scroll to position [716, 0]
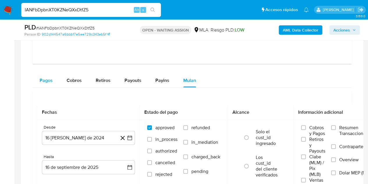
click at [36, 79] on button "Pagos" at bounding box center [46, 80] width 27 height 14
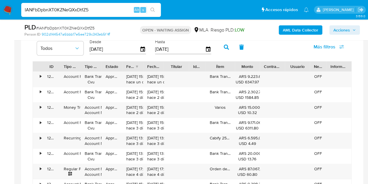
scroll to position [802, 0]
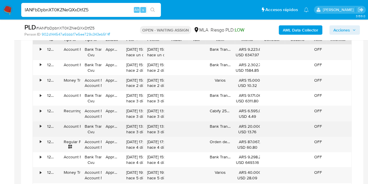
drag, startPoint x: 70, startPoint y: 126, endPoint x: 71, endPoint y: 128, distance: 3.0
click at [70, 126] on div "Account Fund" at bounding box center [70, 126] width 13 height 6
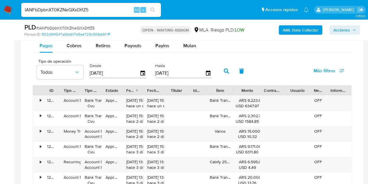
scroll to position [749, 0]
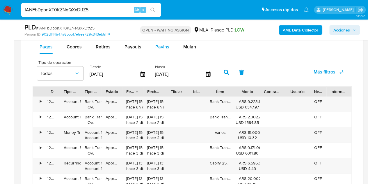
click at [165, 45] on span "Payins" at bounding box center [162, 46] width 14 height 7
select select "10"
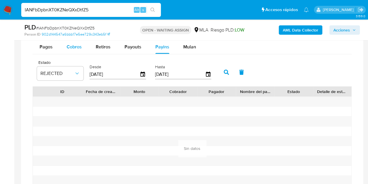
click at [77, 46] on span "Cobros" at bounding box center [74, 46] width 15 height 7
select select "10"
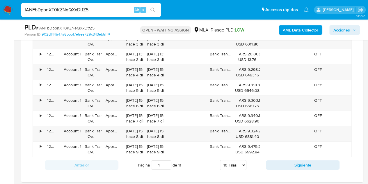
scroll to position [879, 0]
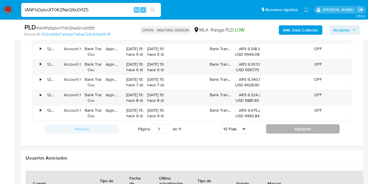
click at [273, 124] on button "Siguiente" at bounding box center [303, 128] width 74 height 9
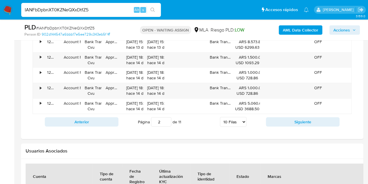
scroll to position [883, 0]
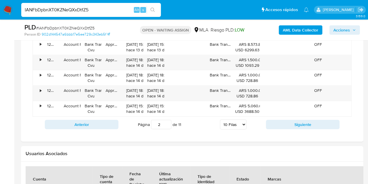
drag, startPoint x: 283, startPoint y: 123, endPoint x: 308, endPoint y: 136, distance: 28.6
click at [283, 122] on button "Siguiente" at bounding box center [303, 124] width 74 height 9
type input "3"
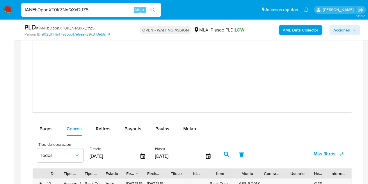
scroll to position [673, 0]
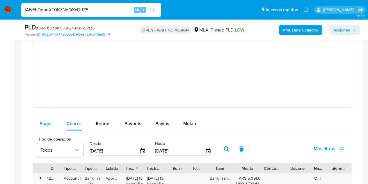
click at [42, 122] on span "Pagos" at bounding box center [46, 123] width 13 height 7
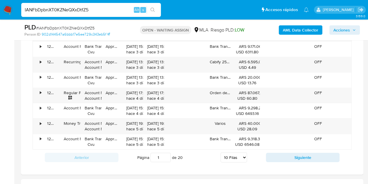
scroll to position [879, 0]
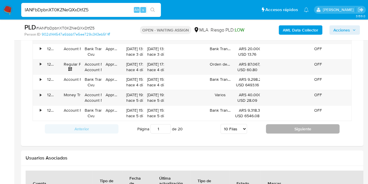
click at [274, 124] on button "Siguiente" at bounding box center [303, 128] width 74 height 9
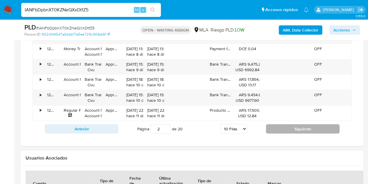
click at [282, 129] on button "Siguiente" at bounding box center [303, 128] width 74 height 9
type input "3"
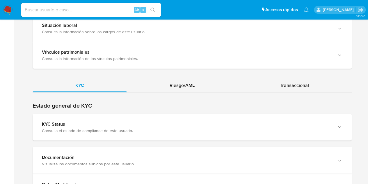
scroll to position [457, 0]
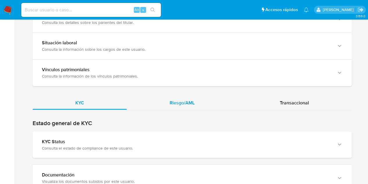
click at [154, 95] on div "Riesgo/AML" at bounding box center [182, 102] width 111 height 14
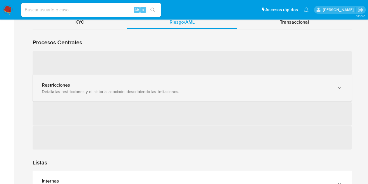
scroll to position [547, 0]
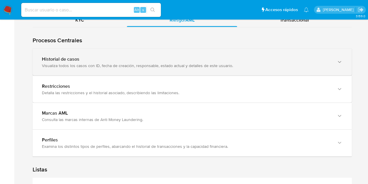
click at [42, 63] on div "Visualiza todos los casos con ID, fecha de creación, responsable, estado actual…" at bounding box center [186, 65] width 289 height 5
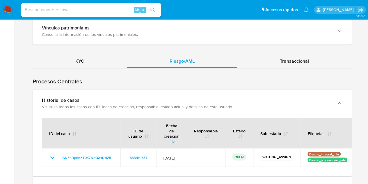
scroll to position [492, 0]
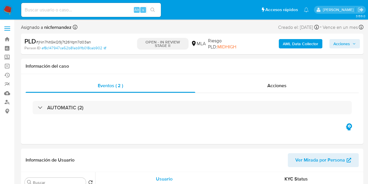
select select "10"
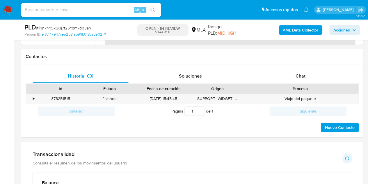
scroll to position [266, 0]
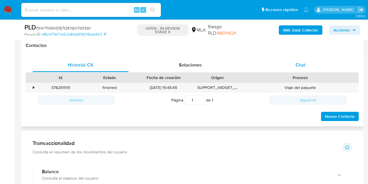
click at [315, 63] on div "Chat" at bounding box center [300, 65] width 96 height 14
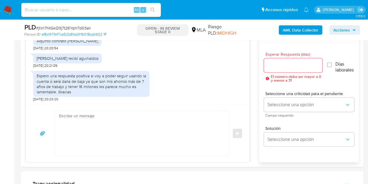
scroll to position [307, 0]
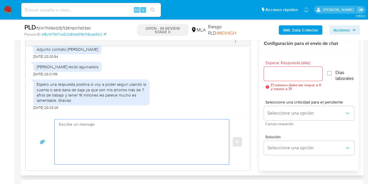
click at [165, 149] on textarea at bounding box center [140, 141] width 163 height 45
paste textarea "Hola, ¡Muchas gracias por tu respuesta! Confirmamos la recepción de la document…"
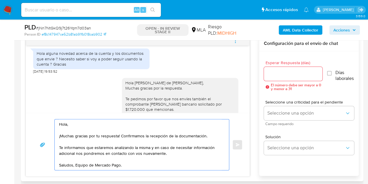
scroll to position [79, 0]
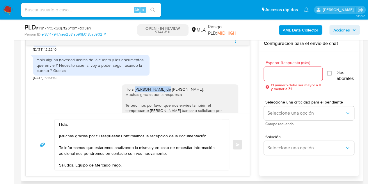
drag, startPoint x: 130, startPoint y: 88, endPoint x: 161, endPoint y: 89, distance: 30.6
click at [161, 89] on div "Hola Ronald de Jesús, Muchas gracias por la respuesta. Te pedimos por favor que…" at bounding box center [179, 141] width 109 height 111
copy div "Ronald de Jesús,"
click at [67, 122] on textarea "Hola, ¡Muchas gracias por tu respuesta! Confirmamos la recepción de la document…" at bounding box center [140, 144] width 163 height 51
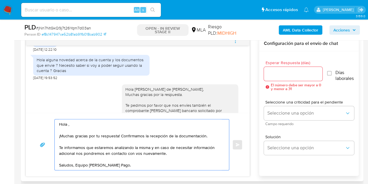
paste textarea "Ronald de Jesús,"
click at [114, 124] on textarea "Hola Ronald de Jesús, ¡Muchas gracias por tu respuesta! Confirmamos la recepció…" at bounding box center [140, 144] width 163 height 51
type textarea "Hola Ronald de Jesús, ¡Muchas gracias por tu respuesta! Confirmamos la recepció…"
click at [286, 74] on input "Esperar Respuesta (días)" at bounding box center [293, 74] width 59 height 8
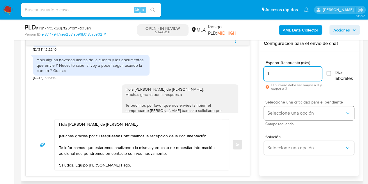
type input "1"
click at [279, 114] on span "Seleccione una opción" at bounding box center [305, 113] width 77 height 6
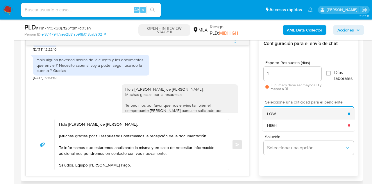
click at [280, 111] on div "LOW" at bounding box center [307, 114] width 81 height 12
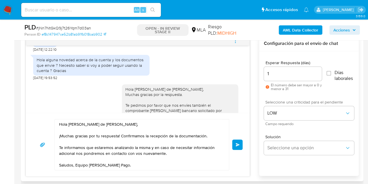
click at [238, 143] on span "Enviar" at bounding box center [238, 144] width 4 height 3
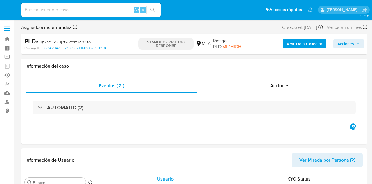
select select "10"
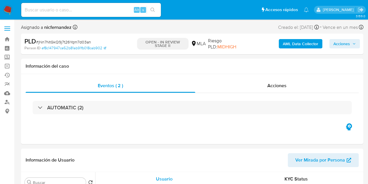
select select "10"
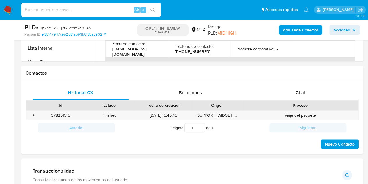
scroll to position [240, 0]
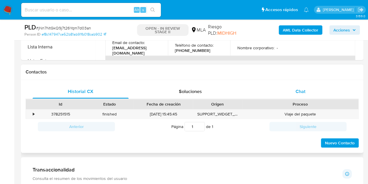
click at [311, 92] on div "Chat" at bounding box center [300, 91] width 96 height 14
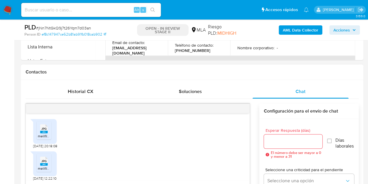
scroll to position [362, 0]
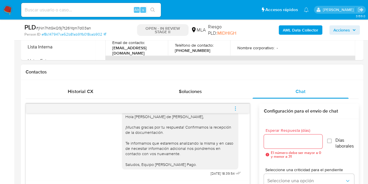
click at [234, 106] on icon "menu-action" at bounding box center [235, 108] width 5 height 5
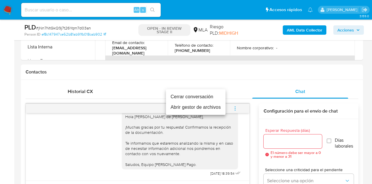
click at [218, 94] on li "Cerrar conversación" at bounding box center [196, 96] width 60 height 10
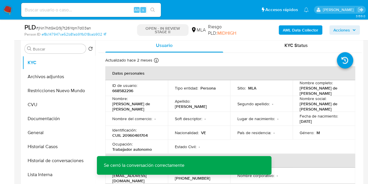
scroll to position [111, 0]
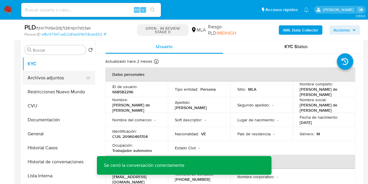
click at [56, 79] on button "Archivos adjuntos" at bounding box center [56, 78] width 68 height 14
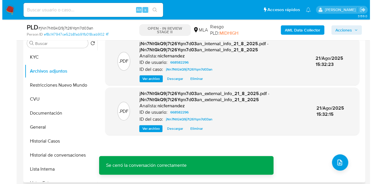
scroll to position [119, 0]
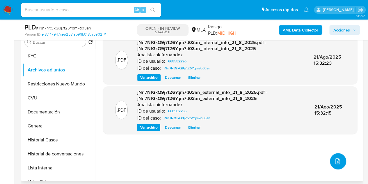
click at [336, 166] on button "upload-file" at bounding box center [338, 161] width 16 height 16
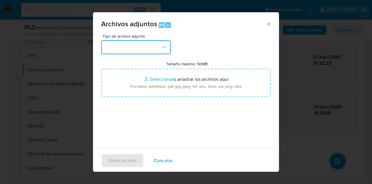
click at [170, 49] on button "button" at bounding box center [136, 47] width 70 height 14
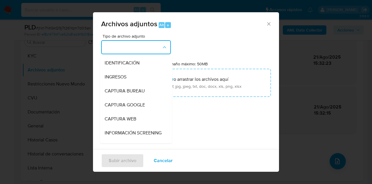
click at [160, 52] on button "button" at bounding box center [136, 47] width 70 height 14
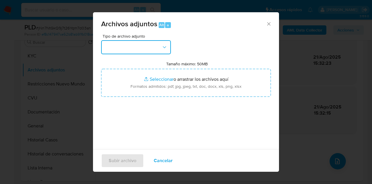
click at [160, 46] on button "button" at bounding box center [136, 47] width 70 height 14
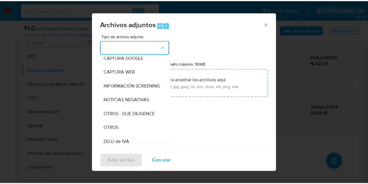
scroll to position [69, 0]
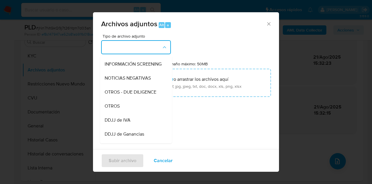
click at [267, 24] on icon "Cerrar" at bounding box center [268, 23] width 3 height 3
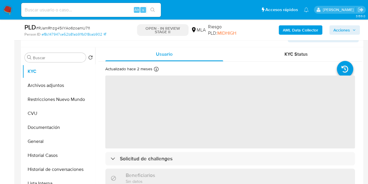
scroll to position [127, 0]
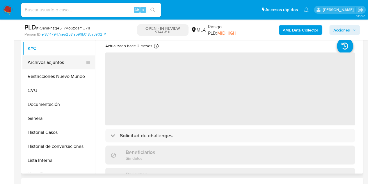
select select "10"
click at [44, 66] on button "Archivos adjuntos" at bounding box center [56, 62] width 68 height 14
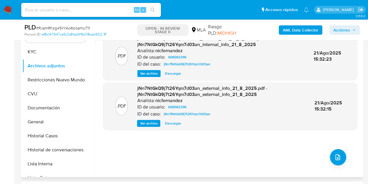
scroll to position [124, 0]
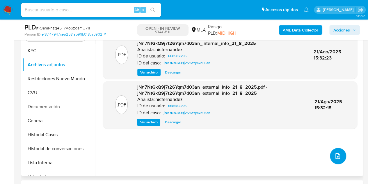
click at [334, 149] on button "upload-file" at bounding box center [338, 155] width 16 height 16
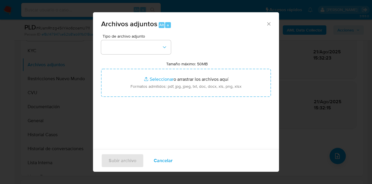
click at [266, 22] on icon "Cerrar" at bounding box center [269, 24] width 6 height 6
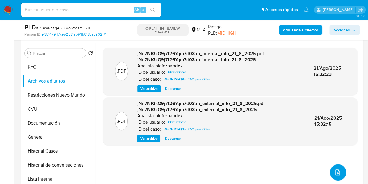
scroll to position [112, 0]
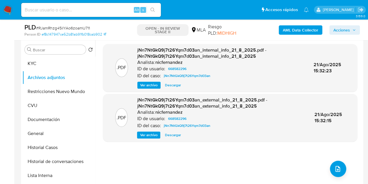
click at [293, 28] on b "AML Data Collector" at bounding box center [300, 29] width 35 height 9
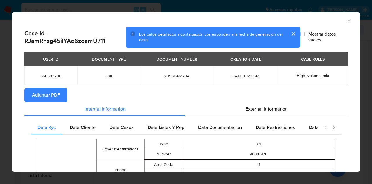
click at [52, 97] on span "Adjuntar PDF" at bounding box center [46, 94] width 28 height 13
click at [289, 33] on button "cerrar" at bounding box center [293, 34] width 14 height 14
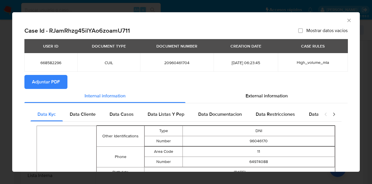
click at [346, 21] on icon "Cerrar ventana" at bounding box center [349, 20] width 6 height 6
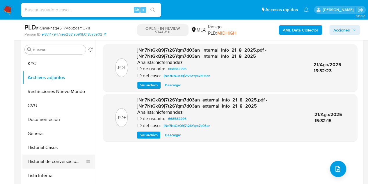
click at [53, 160] on button "Historial de conversaciones" at bounding box center [56, 161] width 68 height 14
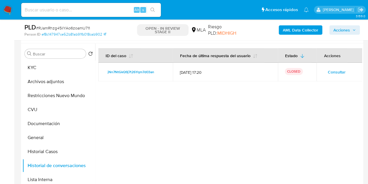
scroll to position [113, 0]
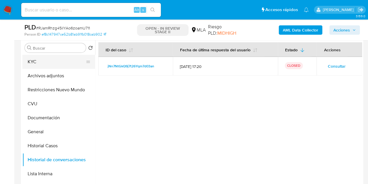
click at [38, 64] on button "KYC" at bounding box center [56, 62] width 68 height 14
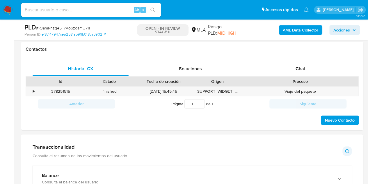
scroll to position [267, 0]
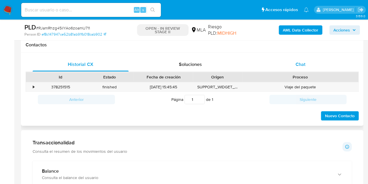
click at [313, 69] on div "Chat" at bounding box center [300, 64] width 96 height 14
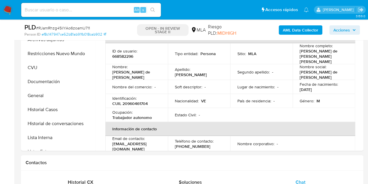
scroll to position [118, 0]
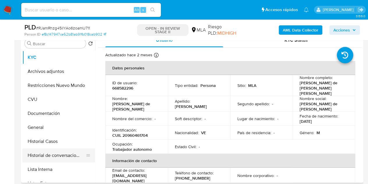
click at [49, 160] on button "Historial de conversaciones" at bounding box center [56, 155] width 68 height 14
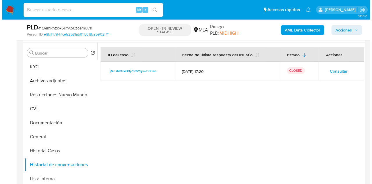
scroll to position [111, 0]
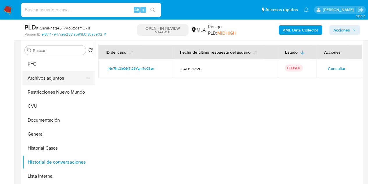
click at [46, 82] on button "Archivos adjuntos" at bounding box center [56, 78] width 68 height 14
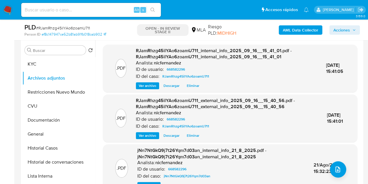
click at [277, 170] on div "ID de usuario: 668582296" at bounding box center [220, 168] width 167 height 7
click at [330, 169] on button "upload-file" at bounding box center [338, 169] width 16 height 16
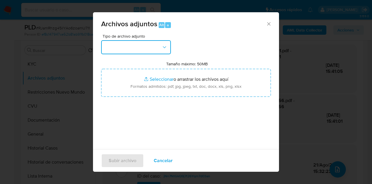
click at [155, 51] on button "button" at bounding box center [136, 47] width 70 height 14
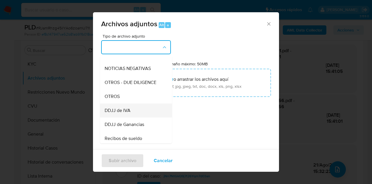
scroll to position [88, 0]
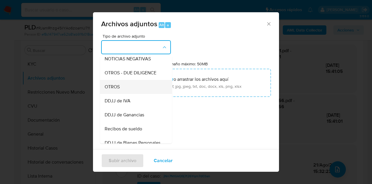
click at [121, 93] on div "OTROS" at bounding box center [134, 87] width 59 height 14
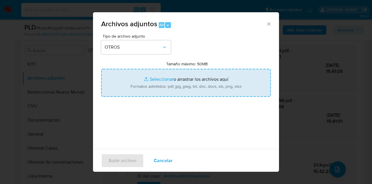
click at [148, 82] on input "Tamaño máximo: 50MB Seleccionar archivos" at bounding box center [186, 83] width 170 height 28
type input "C:\fakepath\Recibos de sueldo de mayo y junio de 2025.pdf"
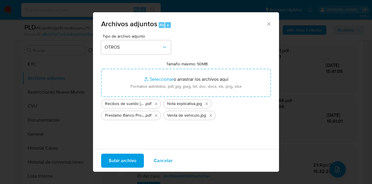
click at [128, 161] on span "Subir archivo" at bounding box center [123, 160] width 28 height 13
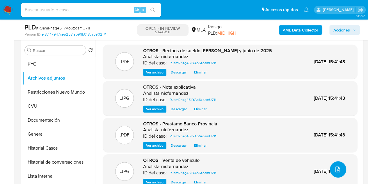
click at [331, 164] on button "upload-file" at bounding box center [338, 169] width 16 height 16
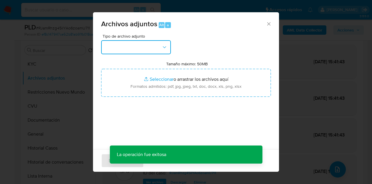
click at [147, 49] on button "button" at bounding box center [136, 47] width 70 height 14
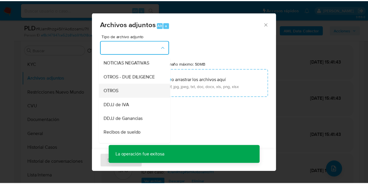
scroll to position [86, 0]
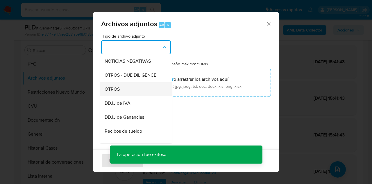
click at [153, 94] on div "OTROS" at bounding box center [134, 89] width 59 height 14
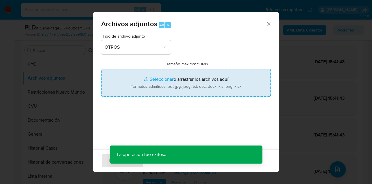
click at [161, 82] on input "Tamaño máximo: 50MB Seleccionar archivos" at bounding box center [186, 83] width 170 height 28
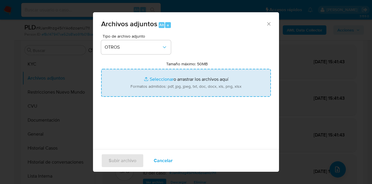
type input "C:\fakepath\Caselog NO ROI RJamRhzg45ilYAo6zoamU711, jNn7NtGkQ9j7t26Yqm7d03an.d…"
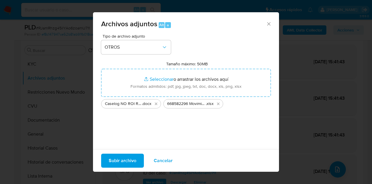
click at [121, 161] on span "Subir archivo" at bounding box center [123, 160] width 28 height 13
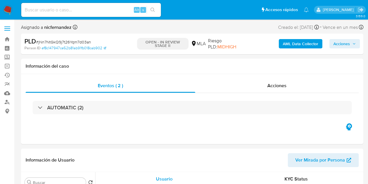
select select "10"
click at [144, 62] on div "Información del caso" at bounding box center [192, 65] width 342 height 15
click at [343, 43] on span "Acciones" at bounding box center [341, 43] width 17 height 9
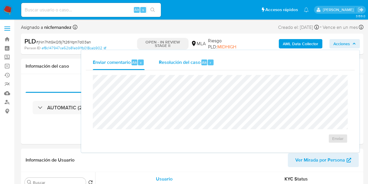
click at [180, 62] on span "Resolución del caso" at bounding box center [180, 62] width 42 height 7
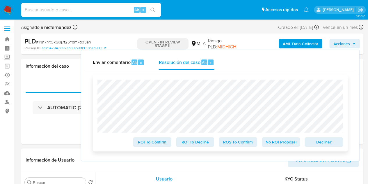
click at [273, 137] on div "No ROI Proposal" at bounding box center [280, 141] width 43 height 12
click at [274, 139] on span "No ROI Proposal" at bounding box center [281, 142] width 30 height 8
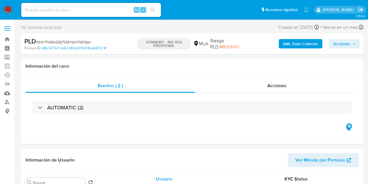
select select "10"
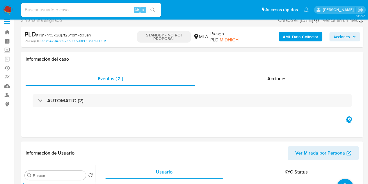
scroll to position [132, 0]
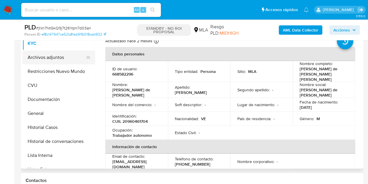
click at [53, 56] on button "Archivos adjuntos" at bounding box center [56, 57] width 68 height 14
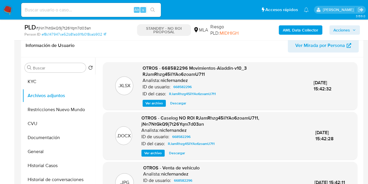
scroll to position [93, 0]
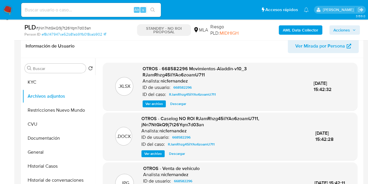
click at [152, 154] on span "Ver archivo" at bounding box center [152, 153] width 17 height 6
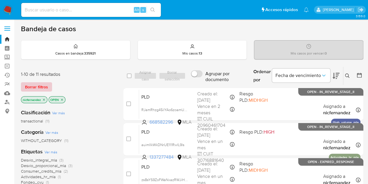
click at [45, 83] on span "Borrar filtros" at bounding box center [36, 87] width 23 height 8
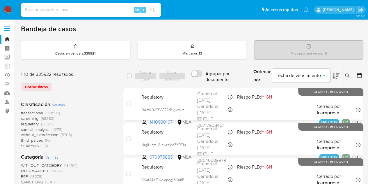
click at [348, 71] on div "Ingrese ID de usuario o caso Buscar Borrar filtros" at bounding box center [348, 76] width 10 height 18
click at [347, 76] on icon at bounding box center [347, 75] width 5 height 5
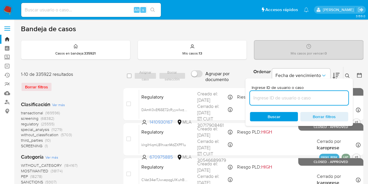
click at [319, 97] on input at bounding box center [299, 98] width 98 height 8
type input "530792118"
click at [348, 73] on icon at bounding box center [347, 75] width 5 height 5
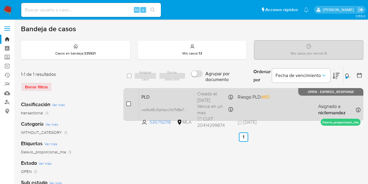
click at [126, 104] on div "case-item-checkbox No es posible asignar el caso PLD wsWz4EvDpHanJYo7NBe7FJtR 5…" at bounding box center [243, 104] width 240 height 33
click at [127, 103] on input "checkbox" at bounding box center [128, 103] width 5 height 5
checkbox input "true"
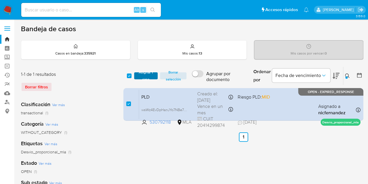
click at [145, 79] on span "Asignar 1 caso" at bounding box center [146, 76] width 18 height 6
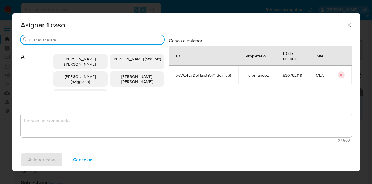
click at [75, 38] on input "Buscar" at bounding box center [95, 39] width 133 height 5
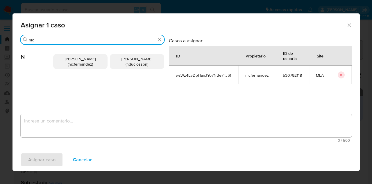
type input "nic"
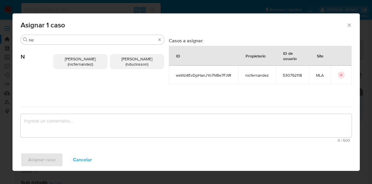
click at [64, 65] on p "[PERSON_NAME] (nicfernandez)" at bounding box center [80, 61] width 54 height 15
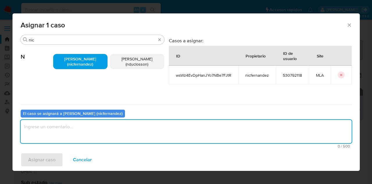
click at [95, 127] on textarea "assign-modal" at bounding box center [186, 131] width 331 height 23
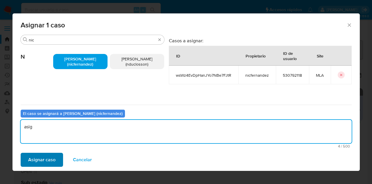
type textarea "asig"
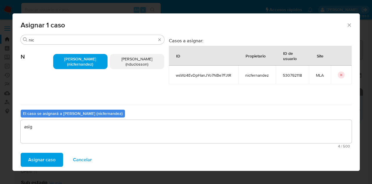
click at [42, 154] on span "Asignar caso" at bounding box center [41, 159] width 27 height 13
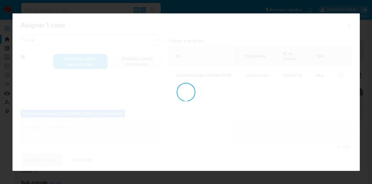
checkbox input "false"
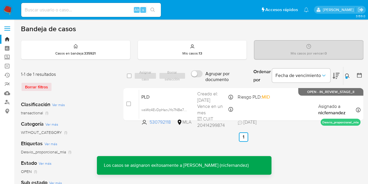
click at [166, 98] on span "PLD" at bounding box center [166, 96] width 51 height 8
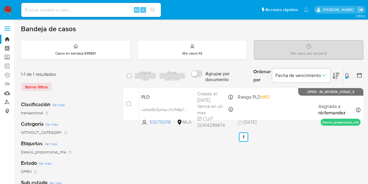
click at [348, 79] on div "Ingrese ID de usuario o caso 530792118 Buscar Borrar filtros" at bounding box center [348, 76] width 10 height 18
click at [348, 73] on icon at bounding box center [347, 75] width 5 height 5
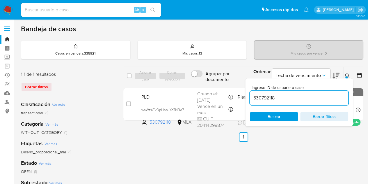
drag, startPoint x: 306, startPoint y: 94, endPoint x: 179, endPoint y: 85, distance: 127.1
click at [179, 85] on div "select-all-cases-checkbox Asignar caso Borrar selección Agrupar por documento O…" at bounding box center [243, 94] width 240 height 56
type input "202751690"
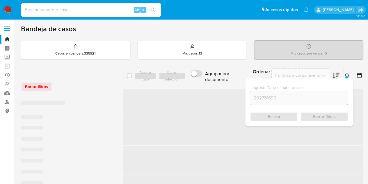
click at [347, 74] on icon at bounding box center [347, 75] width 5 height 5
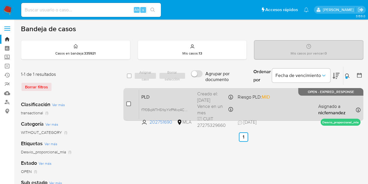
click at [130, 102] on input "checkbox" at bounding box center [128, 103] width 5 height 5
checkbox input "true"
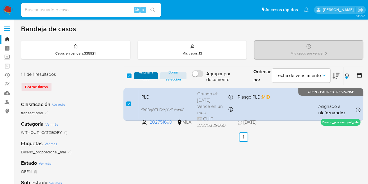
click at [144, 74] on span "Asignar 1 caso" at bounding box center [146, 76] width 18 height 6
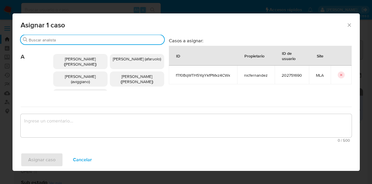
click at [60, 40] on input "Buscar" at bounding box center [95, 39] width 133 height 5
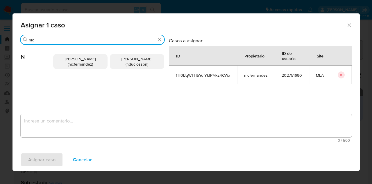
type input "nic"
click at [73, 58] on span "[PERSON_NAME] (nicfernandez)" at bounding box center [80, 61] width 31 height 11
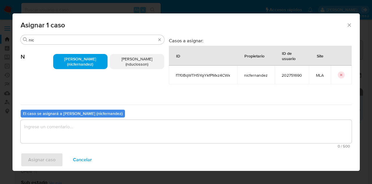
click at [104, 123] on textarea "assign-modal" at bounding box center [186, 131] width 331 height 23
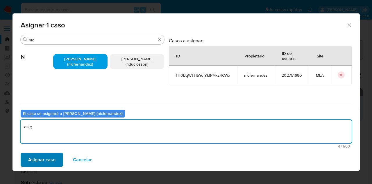
type textarea "asig"
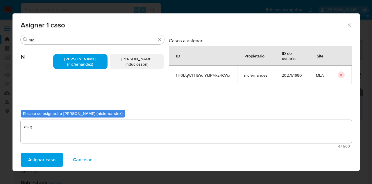
click at [32, 164] on span "Asignar caso" at bounding box center [41, 159] width 27 height 13
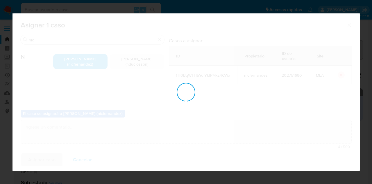
checkbox input "false"
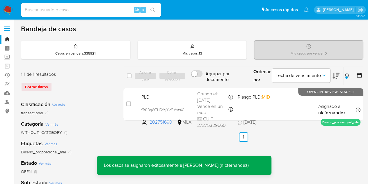
click at [157, 97] on span "PLD" at bounding box center [166, 96] width 51 height 8
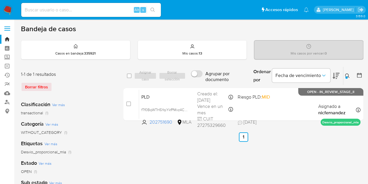
click at [346, 74] on icon at bounding box center [347, 75] width 5 height 5
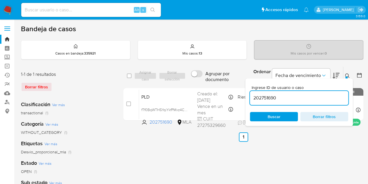
drag, startPoint x: 311, startPoint y: 97, endPoint x: 175, endPoint y: 80, distance: 136.3
click at [175, 80] on div "select-all-cases-checkbox Asignar caso Borrar selección Agrupar por documento O…" at bounding box center [243, 75] width 240 height 19
type input "467193905"
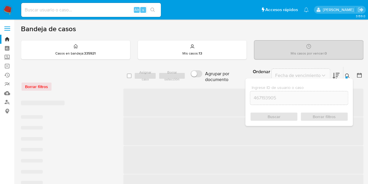
click at [345, 74] on icon at bounding box center [347, 75] width 5 height 5
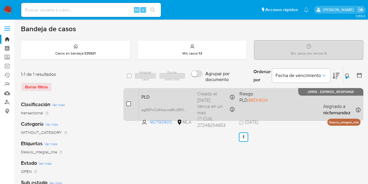
click at [130, 101] on input "checkbox" at bounding box center [128, 103] width 5 height 5
checkbox input "true"
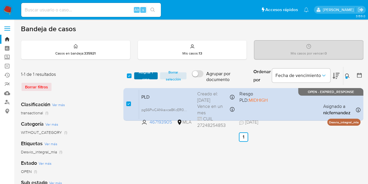
click at [144, 74] on span "Asignar 1 caso" at bounding box center [146, 76] width 18 height 6
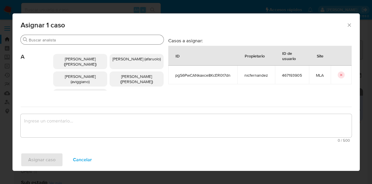
click at [78, 40] on input "Buscar" at bounding box center [95, 39] width 133 height 5
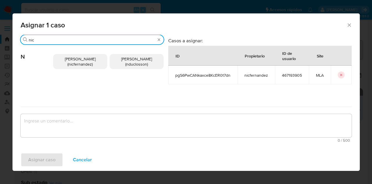
type input "nic"
drag, startPoint x: 88, startPoint y: 62, endPoint x: 97, endPoint y: 118, distance: 57.1
click at [88, 62] on span "Nicolas Fernandez Allen (nicfernandez)" at bounding box center [80, 61] width 31 height 11
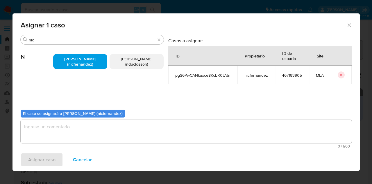
click at [96, 127] on textarea "assign-modal" at bounding box center [186, 131] width 331 height 23
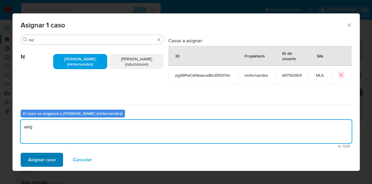
type textarea "asig"
click at [40, 164] on span "Asignar caso" at bounding box center [41, 159] width 27 height 13
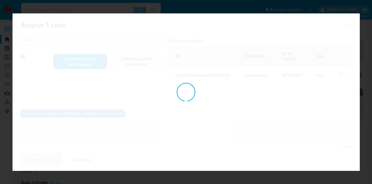
checkbox input "false"
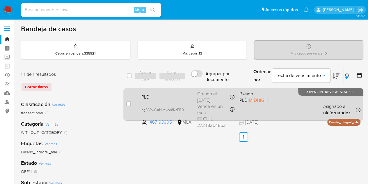
click at [176, 97] on span "PLD" at bounding box center [166, 96] width 51 height 8
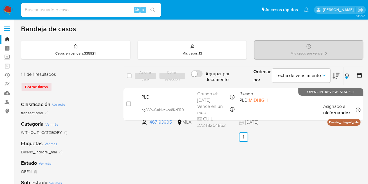
click at [348, 74] on icon at bounding box center [347, 75] width 5 height 5
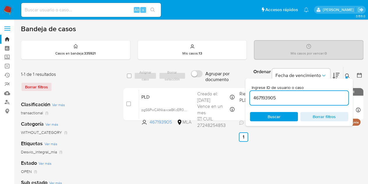
drag, startPoint x: 301, startPoint y: 99, endPoint x: 197, endPoint y: 82, distance: 105.5
click at [193, 81] on div "select-all-cases-checkbox Asignar caso Borrar selección Agrupar por documento O…" at bounding box center [243, 75] width 240 height 19
type input "632236633"
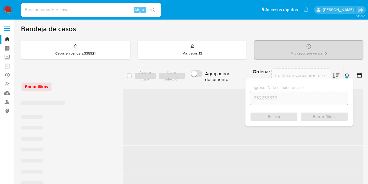
click at [345, 75] on icon at bounding box center [347, 75] width 4 height 4
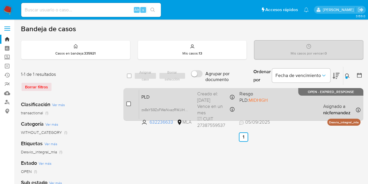
click at [129, 104] on input "checkbox" at bounding box center [128, 103] width 5 height 5
checkbox input "true"
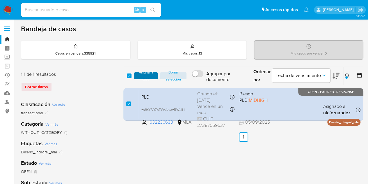
click at [140, 79] on span "Asignar 1 caso" at bounding box center [146, 76] width 18 height 6
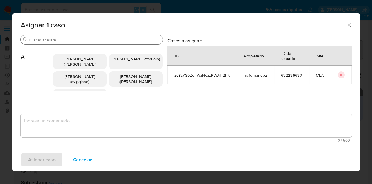
click at [60, 40] on input "Buscar" at bounding box center [95, 39] width 132 height 5
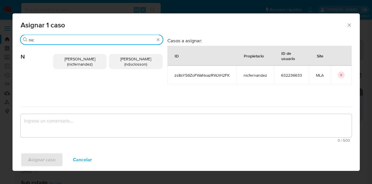
type input "nic"
click at [70, 62] on span "Nicolas Fernandez Allen (nicfernandez)" at bounding box center [80, 61] width 31 height 11
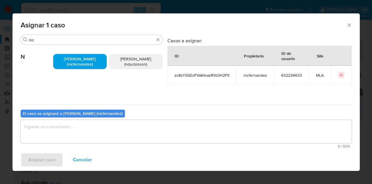
click at [83, 118] on div "El caso se asignará a Nicolas Fernandez Allen (nicfernandez) 0 / 500 500 caract…" at bounding box center [186, 127] width 331 height 46
click at [84, 123] on textarea "assign-modal" at bounding box center [186, 131] width 331 height 23
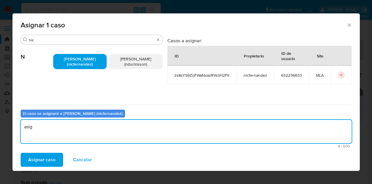
type textarea "asig"
click at [43, 166] on div "Asignar caso Cancelar" at bounding box center [187, 159] width 348 height 22
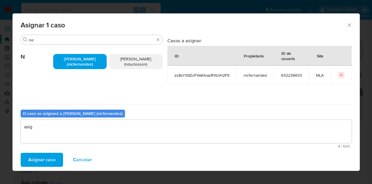
click at [43, 159] on span "Asignar caso" at bounding box center [41, 159] width 27 height 13
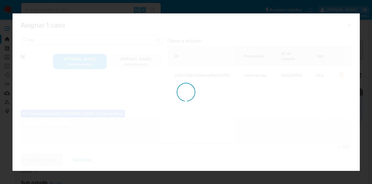
checkbox input "false"
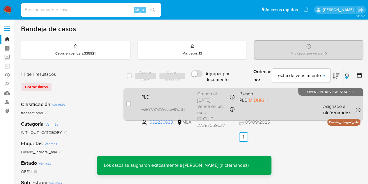
click at [155, 95] on span "PLD" at bounding box center [166, 96] width 51 height 8
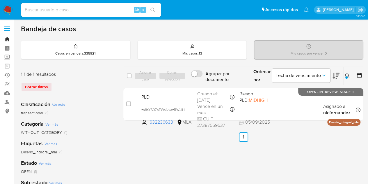
click at [5, 39] on link "Bandeja" at bounding box center [34, 39] width 69 height 9
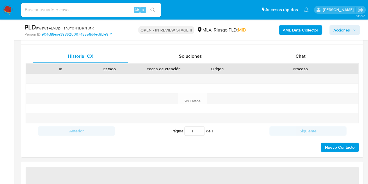
select select "10"
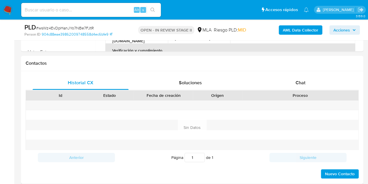
scroll to position [271, 0]
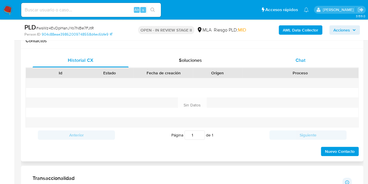
click at [291, 61] on div "Chat" at bounding box center [300, 60] width 96 height 14
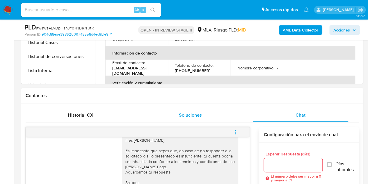
scroll to position [218, 0]
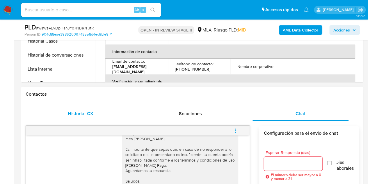
click at [102, 114] on div "Historial CX" at bounding box center [81, 113] width 96 height 14
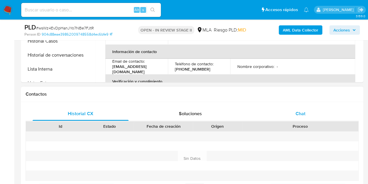
drag, startPoint x: 323, startPoint y: 113, endPoint x: 167, endPoint y: 82, distance: 159.1
click at [322, 112] on div "Chat" at bounding box center [300, 113] width 96 height 14
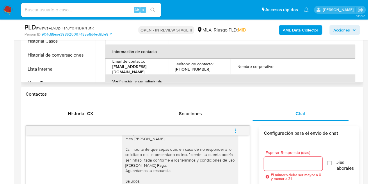
drag, startPoint x: 133, startPoint y: 71, endPoint x: 116, endPoint y: 70, distance: 16.6
click at [132, 71] on p "[EMAIL_ADDRESS][DOMAIN_NAME]" at bounding box center [135, 69] width 46 height 10
drag, startPoint x: 112, startPoint y: 69, endPoint x: 163, endPoint y: 67, distance: 50.9
click at [163, 67] on td "Email de contacto : [EMAIL_ADDRESS][DOMAIN_NAME]" at bounding box center [136, 66] width 63 height 16
copy p "[EMAIL_ADDRESS][DOMAIN_NAME]"
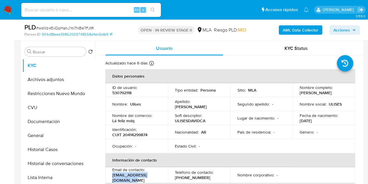
scroll to position [140, 0]
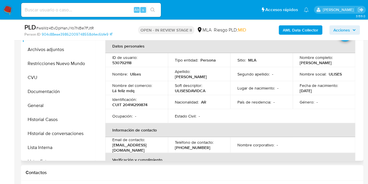
click at [115, 58] on p "ID de usuario :" at bounding box center [124, 57] width 25 height 5
click at [118, 62] on p "530792118" at bounding box center [121, 62] width 19 height 5
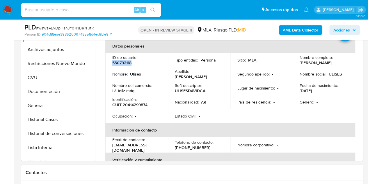
copy p "530792118"
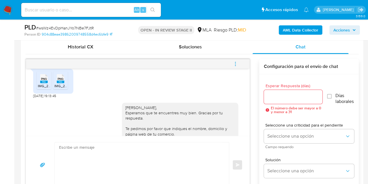
scroll to position [613, 0]
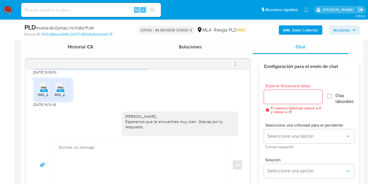
click at [40, 92] on div "PNG PNG" at bounding box center [44, 86] width 12 height 11
click at [62, 89] on span "PNG" at bounding box center [61, 88] width 6 height 4
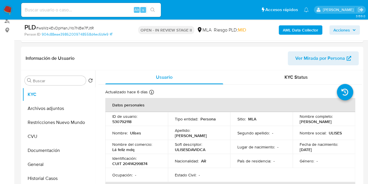
scroll to position [65, 0]
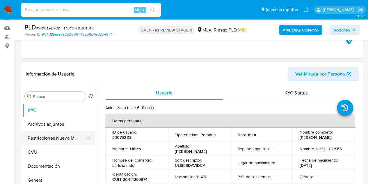
click at [46, 135] on button "Restricciones Nuevo Mundo" at bounding box center [56, 138] width 68 height 14
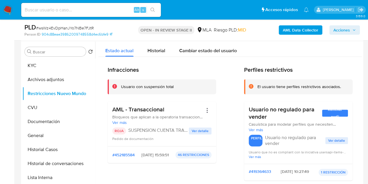
scroll to position [96, 0]
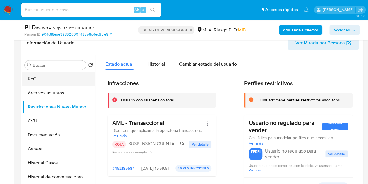
click at [42, 79] on button "KYC" at bounding box center [56, 79] width 68 height 14
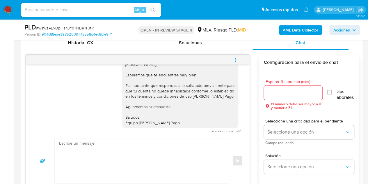
scroll to position [772, 0]
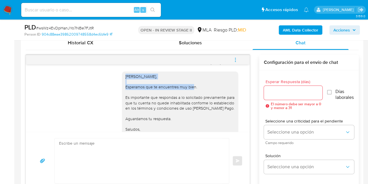
drag, startPoint x: 119, startPoint y: 88, endPoint x: 194, endPoint y: 96, distance: 75.2
click at [194, 96] on div "Hola Ulises, Esperamos que te encuentres muy bien. Es importante que respondas …" at bounding box center [180, 105] width 116 height 68
copy div "Hola Ulises, Esperamos que te encuentres muy bien."
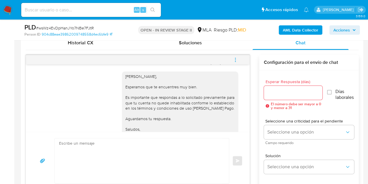
click at [182, 112] on div "Hola Ulises, Esperamos que te encuentres muy bien. Es importante que respondas …" at bounding box center [179, 105] width 109 height 63
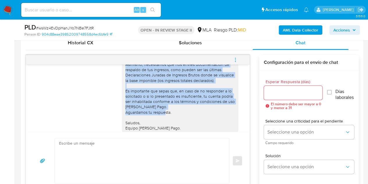
scroll to position [701, 0]
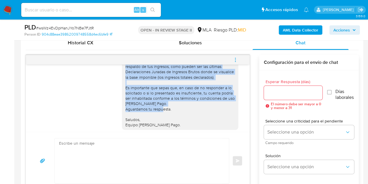
drag, startPoint x: 121, startPoint y: 65, endPoint x: 182, endPoint y: 119, distance: 81.4
click at [182, 119] on div "Hola Ulises, Esperamos que te encuentres muy bien. Gracias por tu respuesta. Te…" at bounding box center [179, 75] width 109 height 106
click at [175, 118] on div "Hola Ulises, Esperamos que te encuentres muy bien. Gracias por tu respuesta. Te…" at bounding box center [179, 75] width 109 height 106
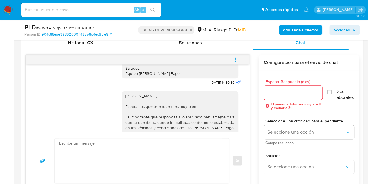
scroll to position [729, 0]
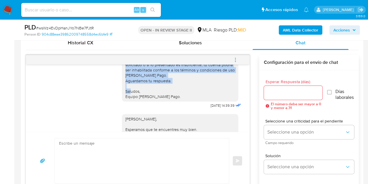
drag, startPoint x: 122, startPoint y: 92, endPoint x: 147, endPoint y: 102, distance: 26.9
click at [147, 99] on div "Hola Ulises, Esperamos que te encuentres muy bien. Gracias por tu respuesta. Te…" at bounding box center [179, 46] width 109 height 106
copy div "Te pedimos por favor que indiques el nombre, domicilio y página web de tu comer…"
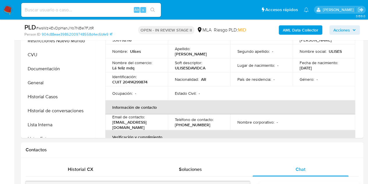
scroll to position [138, 0]
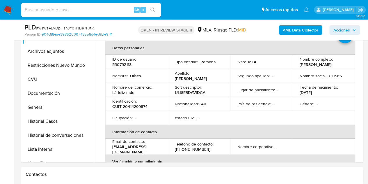
click at [338, 31] on span "Acciones" at bounding box center [341, 29] width 17 height 9
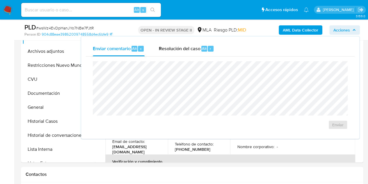
click at [344, 28] on span "Acciones" at bounding box center [341, 29] width 17 height 9
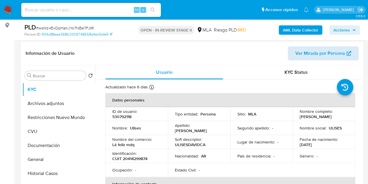
scroll to position [91, 0]
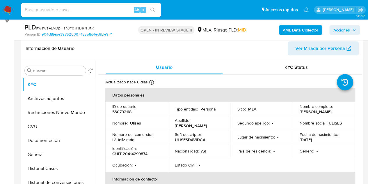
click at [329, 47] on span "Ver Mirada por Persona" at bounding box center [320, 48] width 50 height 14
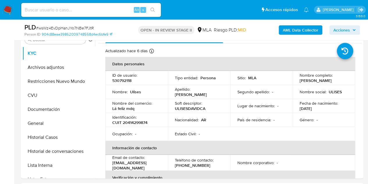
scroll to position [139, 0]
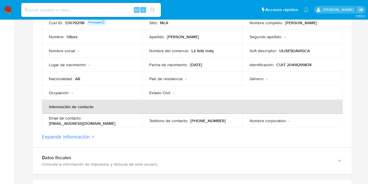
scroll to position [145, 0]
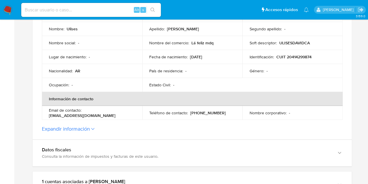
drag, startPoint x: 138, startPoint y: 113, endPoint x: 84, endPoint y: 113, distance: 54.1
click at [84, 113] on td "Email de contacto : [EMAIL_ADDRESS][DOMAIN_NAME]" at bounding box center [92, 113] width 100 height 14
click at [124, 115] on td "Email de contacto : [EMAIL_ADDRESS][DOMAIN_NAME]" at bounding box center [92, 113] width 100 height 14
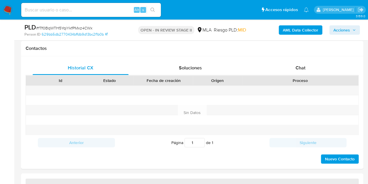
scroll to position [285, 0]
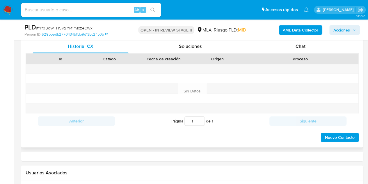
select select "10"
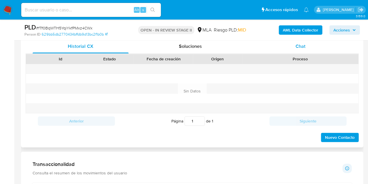
click at [309, 46] on div "Chat" at bounding box center [300, 46] width 96 height 14
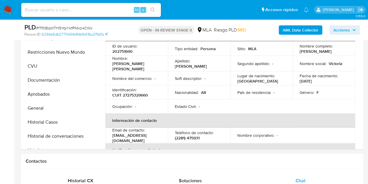
scroll to position [103, 0]
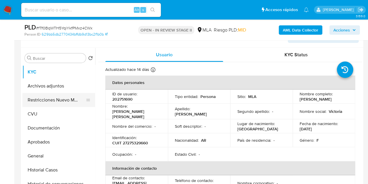
click at [41, 102] on button "Restricciones Nuevo Mundo" at bounding box center [56, 100] width 68 height 14
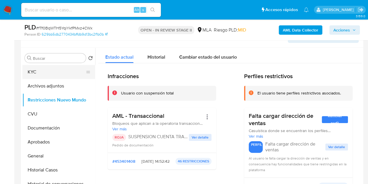
click at [42, 71] on button "KYC" at bounding box center [56, 72] width 68 height 14
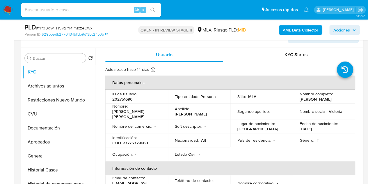
scroll to position [77, 0]
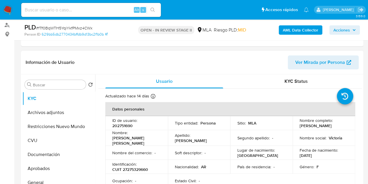
click at [327, 60] on span "Ver Mirada por Persona" at bounding box center [320, 62] width 50 height 14
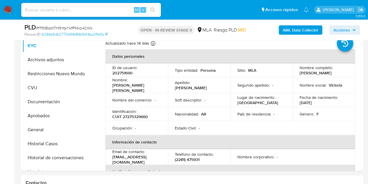
scroll to position [123, 0]
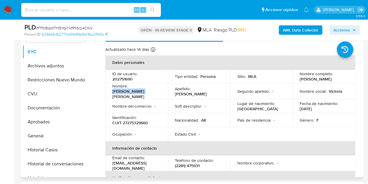
drag, startPoint x: 130, startPoint y: 90, endPoint x: 163, endPoint y: 87, distance: 33.3
click at [163, 87] on td "Nombre : [PERSON_NAME] [PERSON_NAME]" at bounding box center [136, 91] width 63 height 16
copy p "[PERSON_NAME] [PERSON_NAME]"
click at [121, 174] on th "Verificación y cumplimiento" at bounding box center [230, 177] width 250 height 14
drag, startPoint x: 112, startPoint y: 163, endPoint x: 160, endPoint y: 160, distance: 47.8
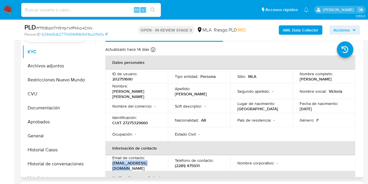
click at [160, 160] on div "Email de contacto : [EMAIL_ADDRESS][DOMAIN_NAME]" at bounding box center [136, 163] width 49 height 16
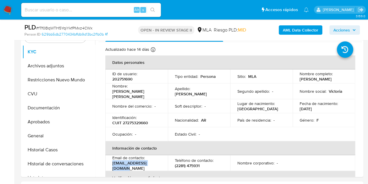
copy p "[EMAIL_ADDRESS][DOMAIN_NAME]"
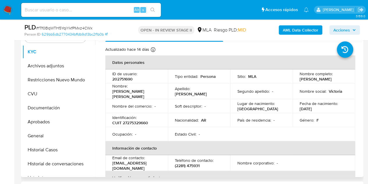
drag, startPoint x: 147, startPoint y: 115, endPoint x: 285, endPoint y: 78, distance: 143.1
click at [150, 115] on div "Identificación : CUIT 27275329660" at bounding box center [136, 120] width 49 height 10
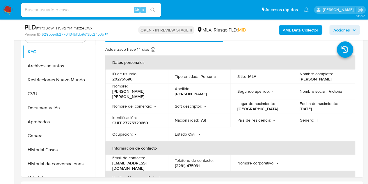
scroll to position [23, 0]
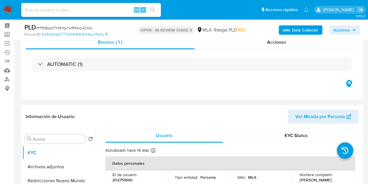
click at [311, 113] on span "Ver Mirada por Persona" at bounding box center [320, 116] width 50 height 14
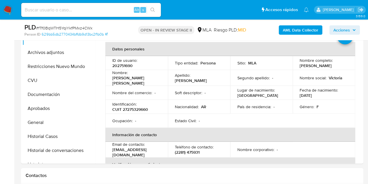
scroll to position [148, 0]
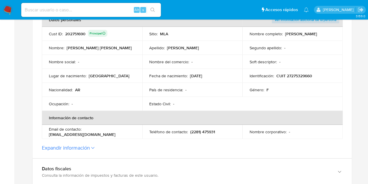
scroll to position [129, 0]
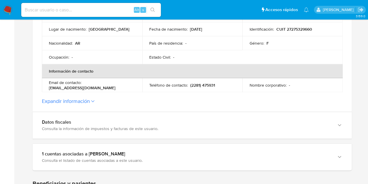
scroll to position [135, 0]
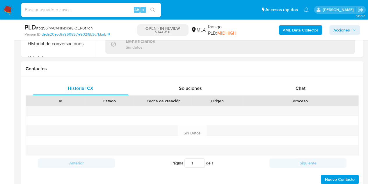
select select "10"
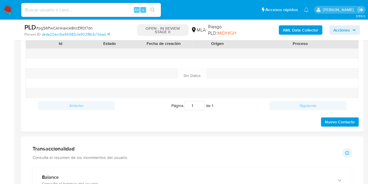
scroll to position [282, 0]
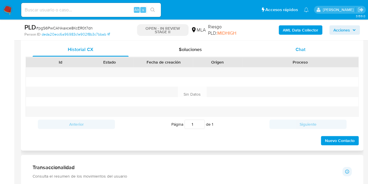
click at [307, 54] on div "Chat" at bounding box center [300, 49] width 96 height 14
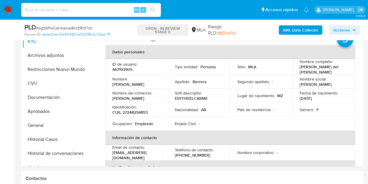
scroll to position [119, 0]
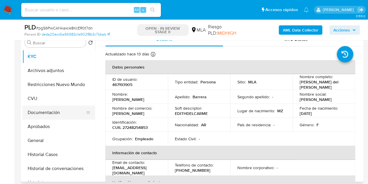
click at [40, 110] on button "Documentación" at bounding box center [56, 112] width 68 height 14
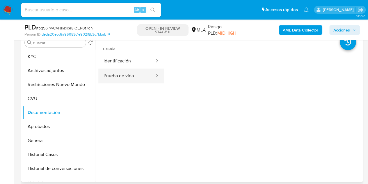
click at [131, 77] on button "Prueba de vida" at bounding box center [126, 75] width 57 height 15
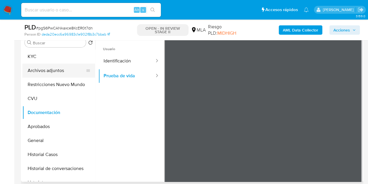
click at [44, 63] on button "Archivos adjuntos" at bounding box center [56, 70] width 68 height 14
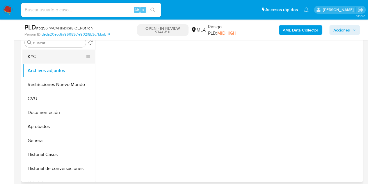
click at [45, 58] on button "KYC" at bounding box center [56, 56] width 68 height 14
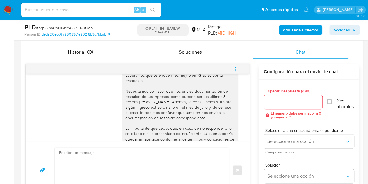
scroll to position [670, 0]
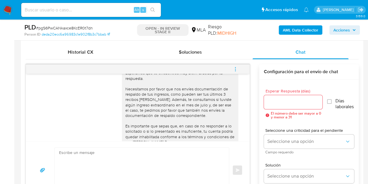
drag, startPoint x: 148, startPoint y: 120, endPoint x: 152, endPoint y: 120, distance: 4.1
click at [148, 120] on div "Hola Edith del Carmen, Esperamos que te encuentres muy bien. Gracias por tu res…" at bounding box center [179, 115] width 109 height 101
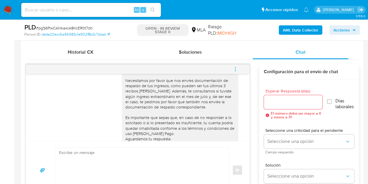
scroll to position [675, 0]
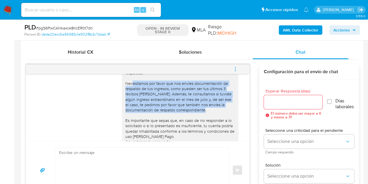
drag, startPoint x: 205, startPoint y: 125, endPoint x: 118, endPoint y: 101, distance: 90.2
click at [122, 101] on div "Hola Edith del Carmen, Esperamos que te encuentres muy bien. Gracias por tu res…" at bounding box center [180, 109] width 116 height 105
copy div "Necesitamos por favor que nos envíes documentación de respaldo de tus ingresos,…"
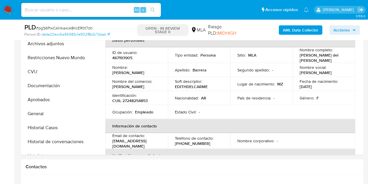
scroll to position [127, 0]
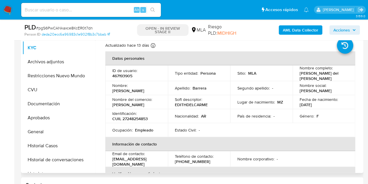
drag, startPoint x: 129, startPoint y: 90, endPoint x: 232, endPoint y: 74, distance: 103.9
click at [148, 88] on div "Nombre : Edith del Carmen" at bounding box center [136, 88] width 49 height 10
copy p "Edith del Carmen"
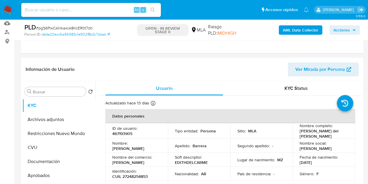
scroll to position [53, 0]
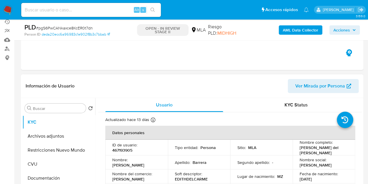
click at [325, 83] on span "Ver Mirada por Persona" at bounding box center [320, 86] width 50 height 14
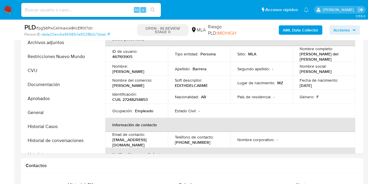
scroll to position [163, 0]
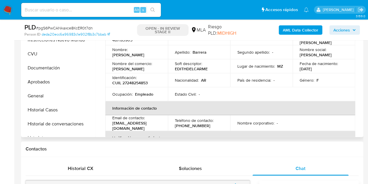
click at [154, 97] on td "Ocupación : Empleado" at bounding box center [136, 94] width 63 height 14
drag, startPoint x: 165, startPoint y: 124, endPoint x: 108, endPoint y: 126, distance: 56.5
click at [108, 126] on td "Email de contacto : edithbarrera1975@gmail.com" at bounding box center [136, 123] width 63 height 16
copy p "edithbarrera1975@gmail.com"
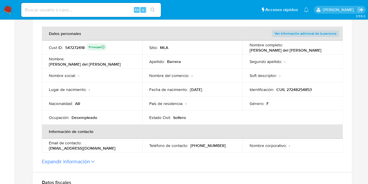
scroll to position [137, 0]
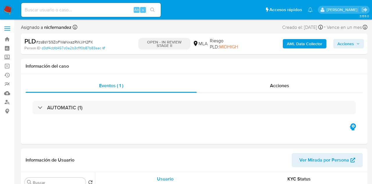
select select "10"
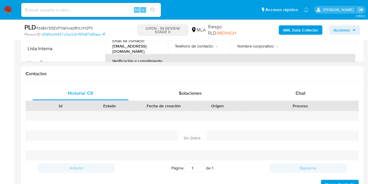
scroll to position [261, 0]
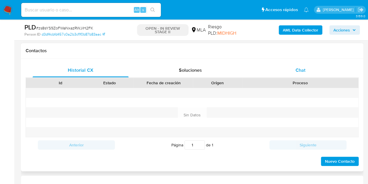
click at [315, 75] on div "Chat" at bounding box center [300, 70] width 96 height 14
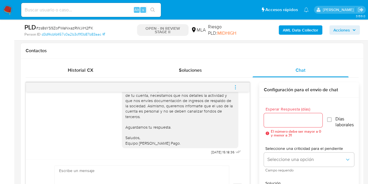
scroll to position [787, 0]
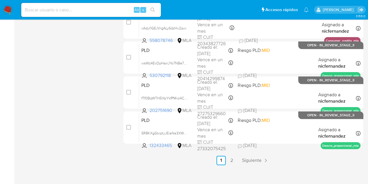
scroll to position [296, 0]
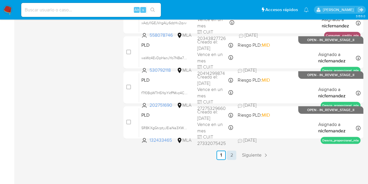
click at [234, 153] on link "2" at bounding box center [231, 154] width 9 height 9
